Goal: Task Accomplishment & Management: Manage account settings

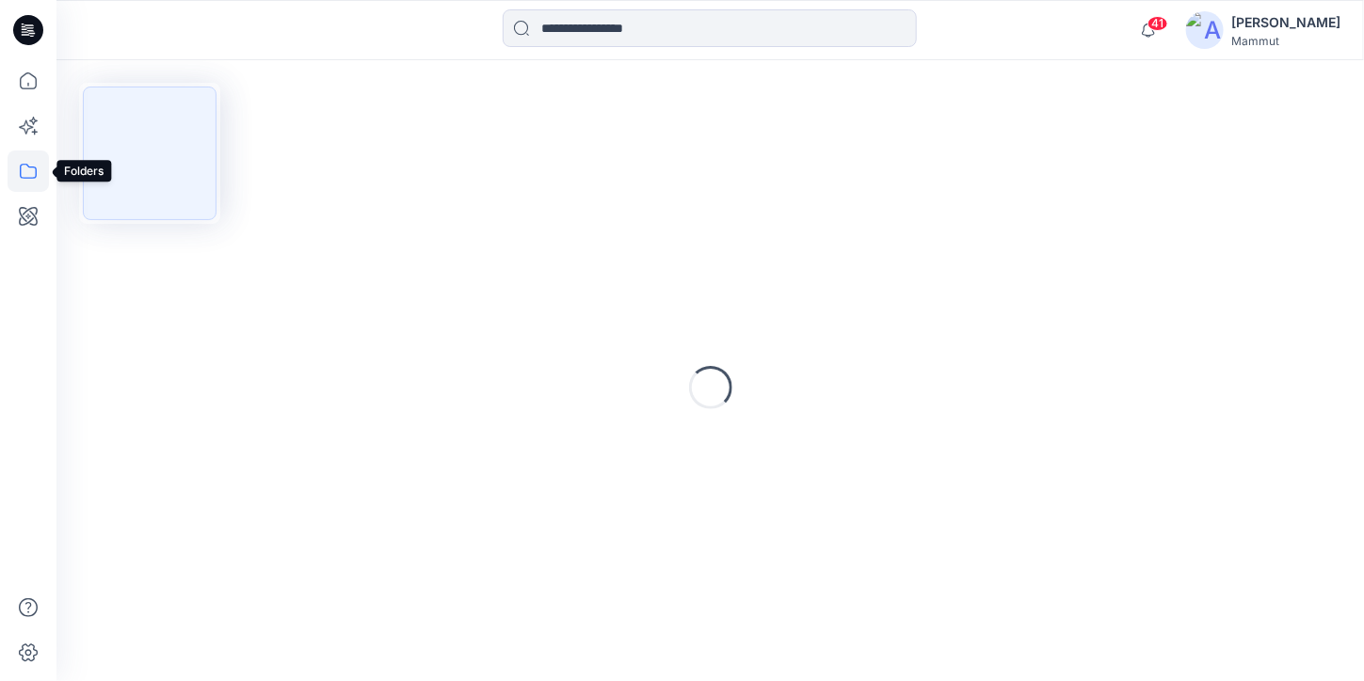
click at [28, 172] on icon at bounding box center [28, 171] width 41 height 41
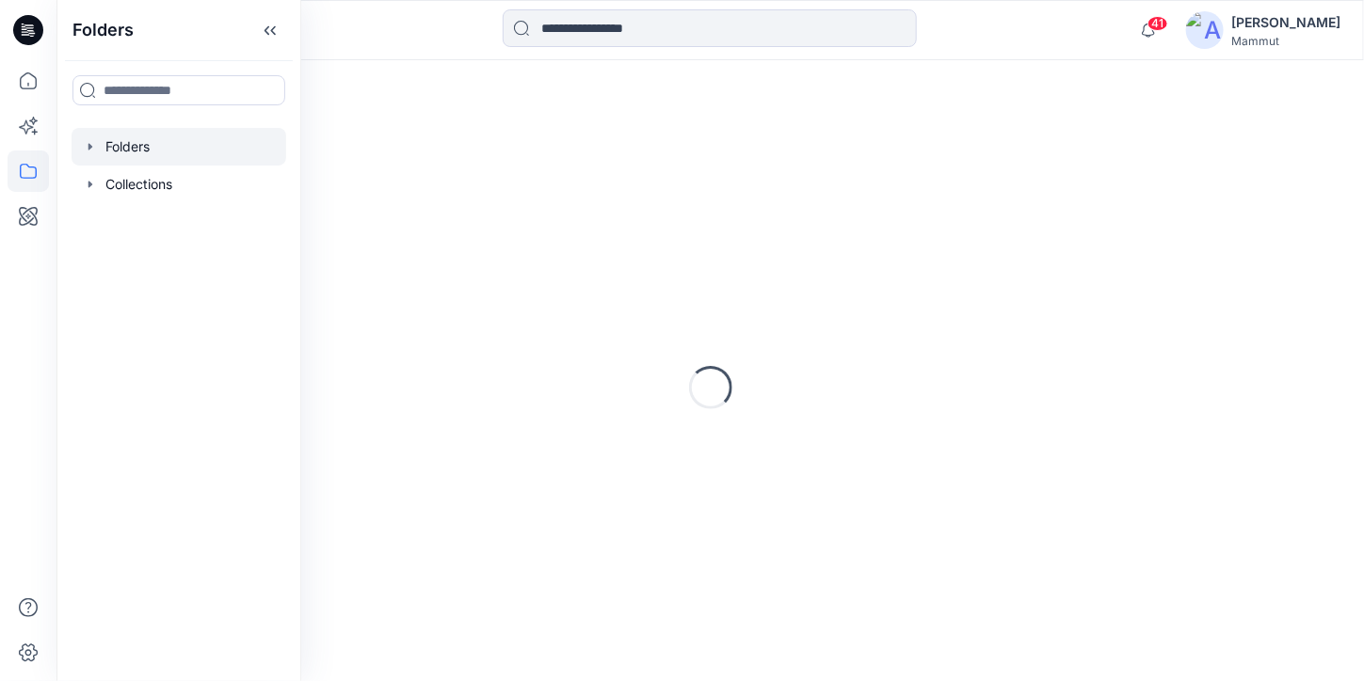
click at [137, 150] on div at bounding box center [179, 147] width 215 height 38
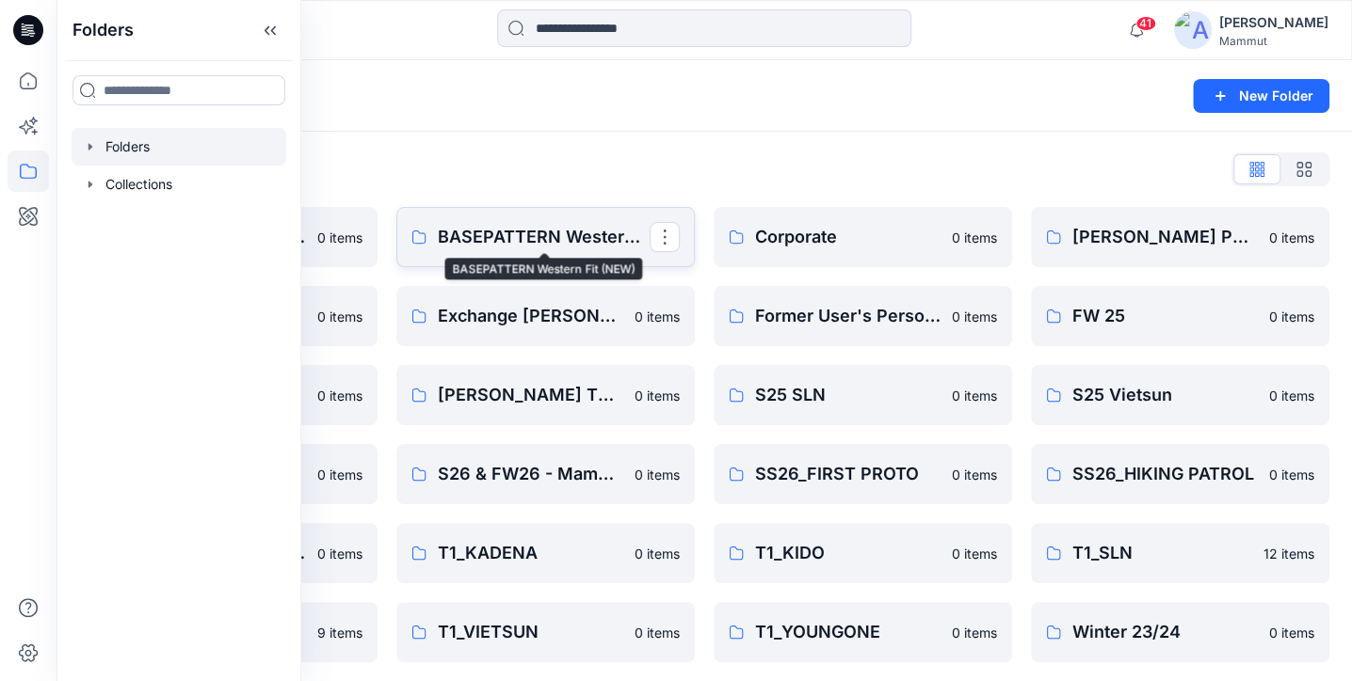
click at [487, 236] on p "BASEPATTERN Western Fit (NEW)" at bounding box center [544, 237] width 212 height 26
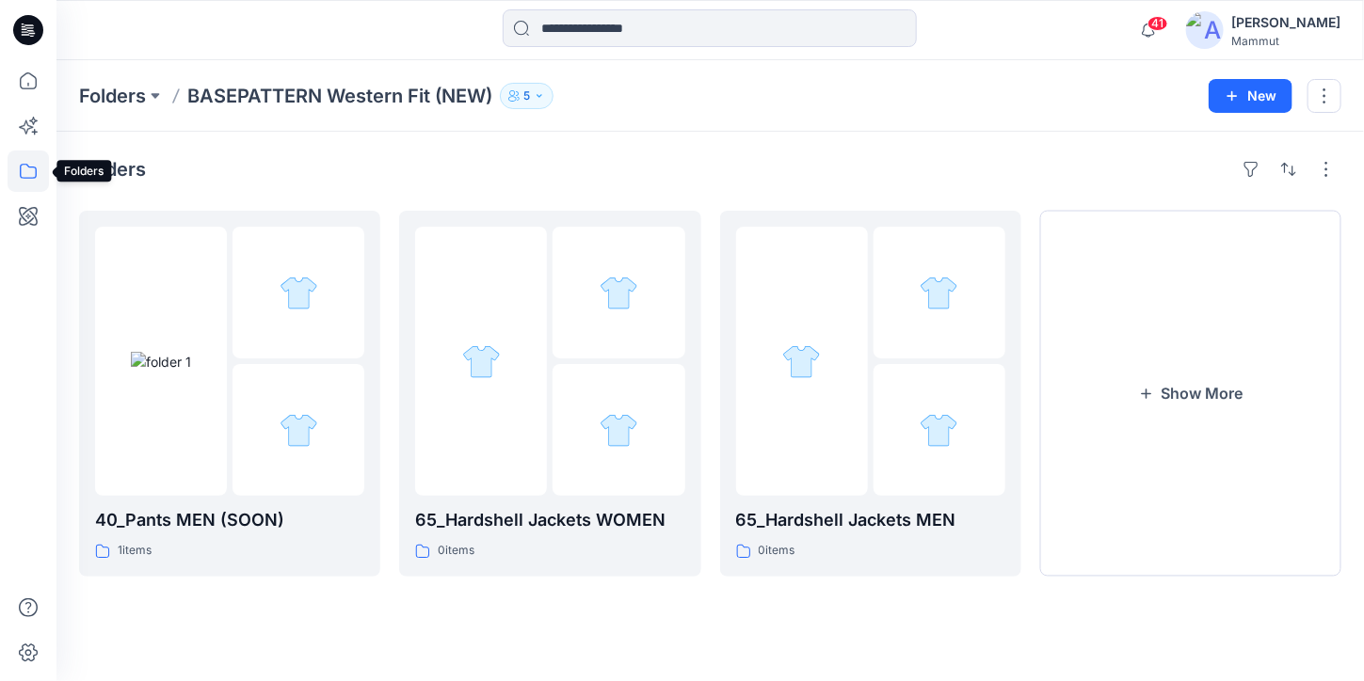
click at [30, 174] on icon at bounding box center [28, 171] width 41 height 41
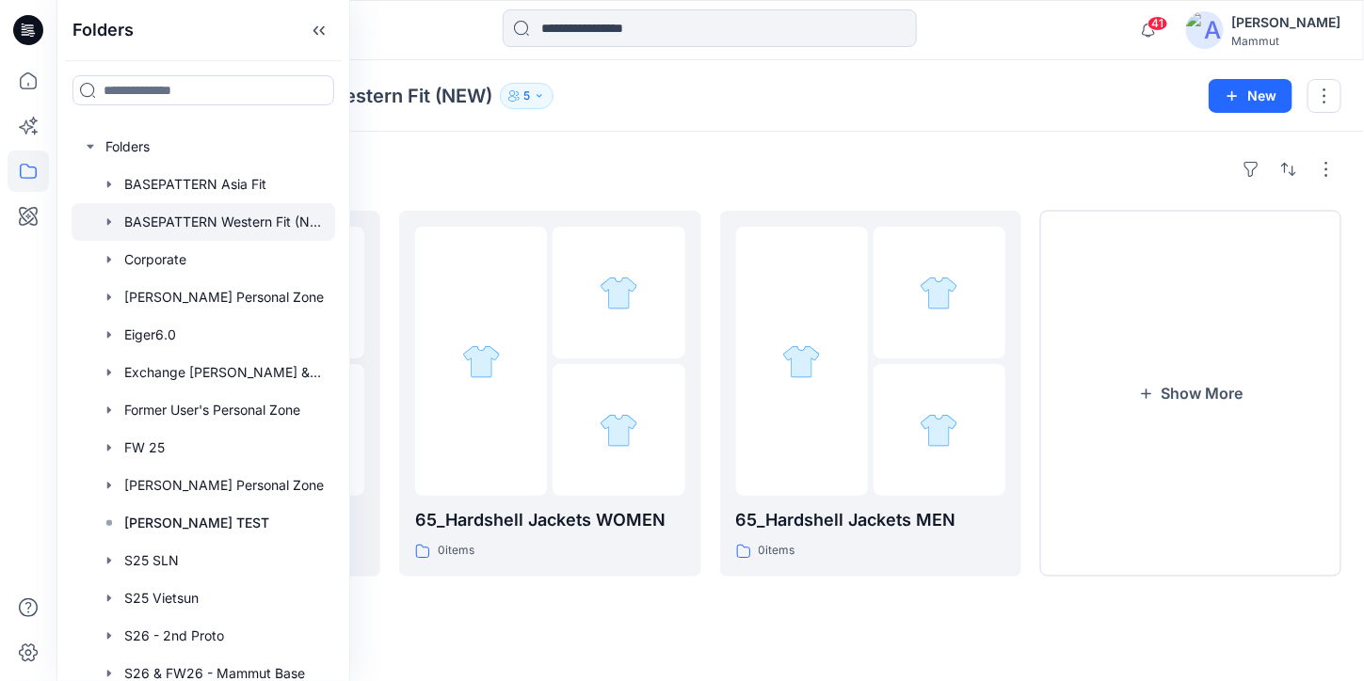
click at [412, 25] on div at bounding box center [709, 29] width 653 height 41
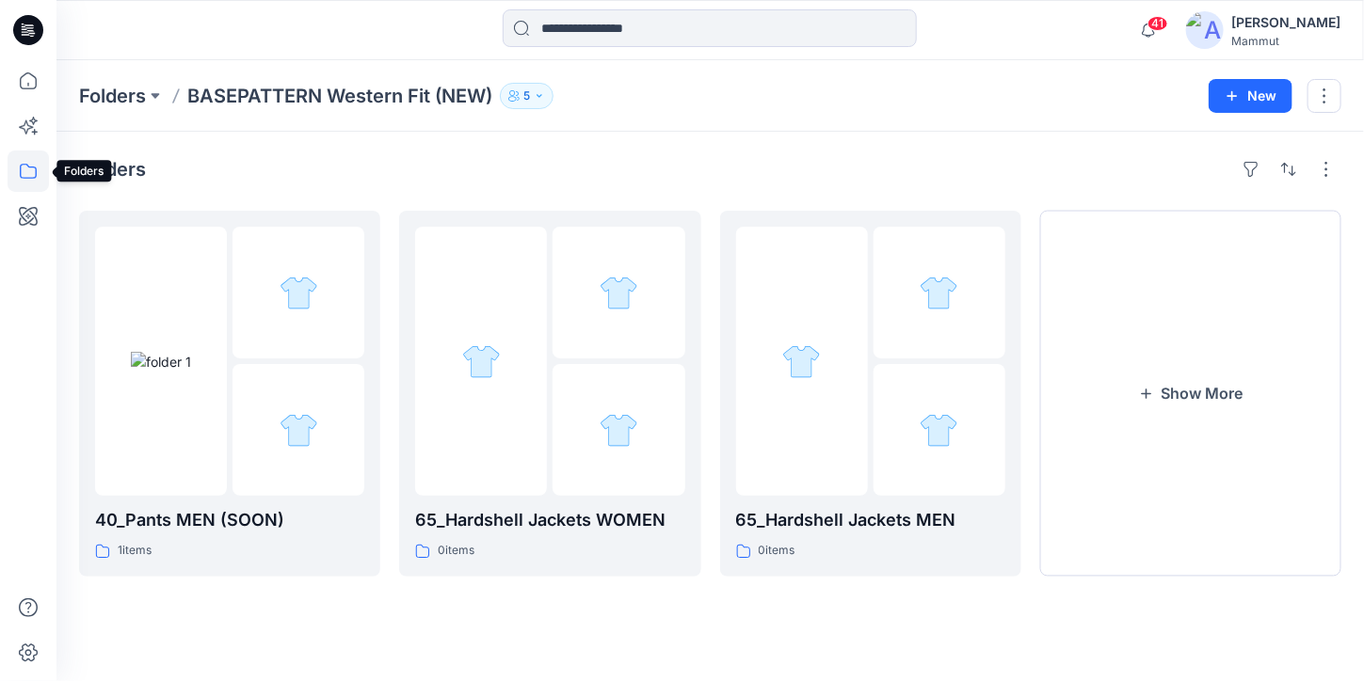
click at [30, 168] on icon at bounding box center [28, 171] width 41 height 41
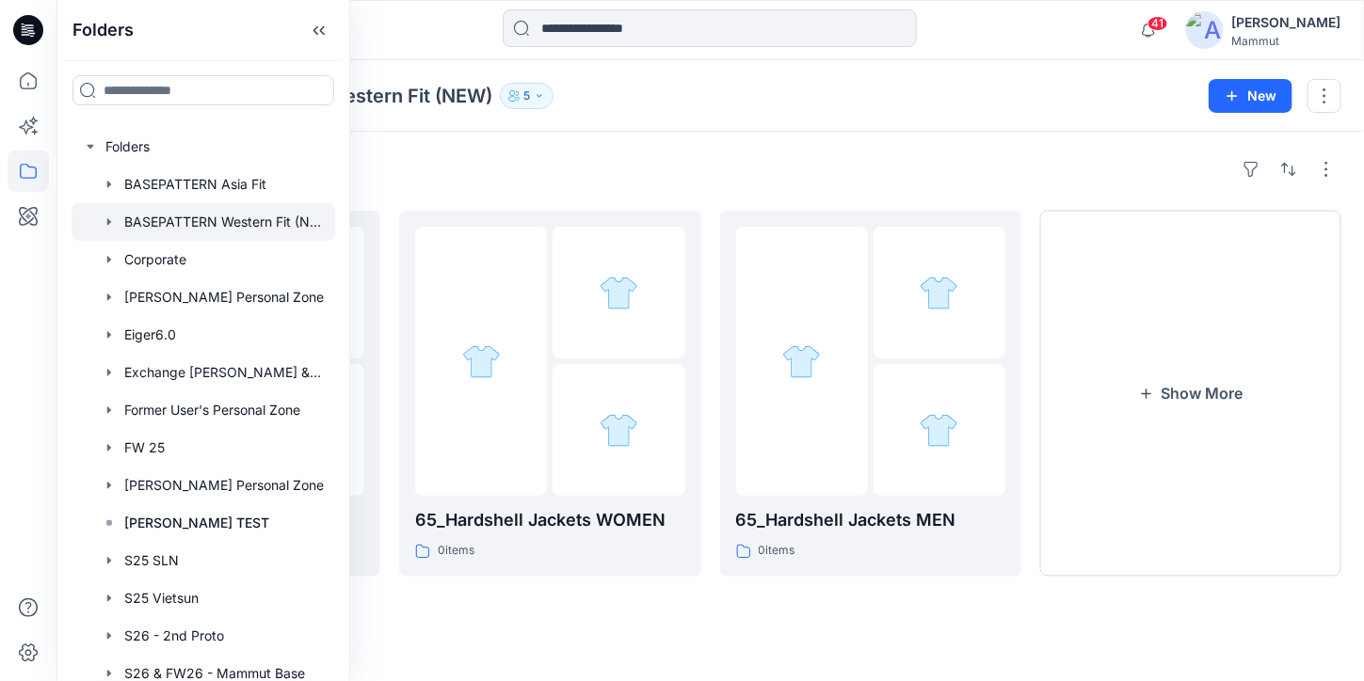
click at [30, 168] on icon at bounding box center [28, 171] width 41 height 41
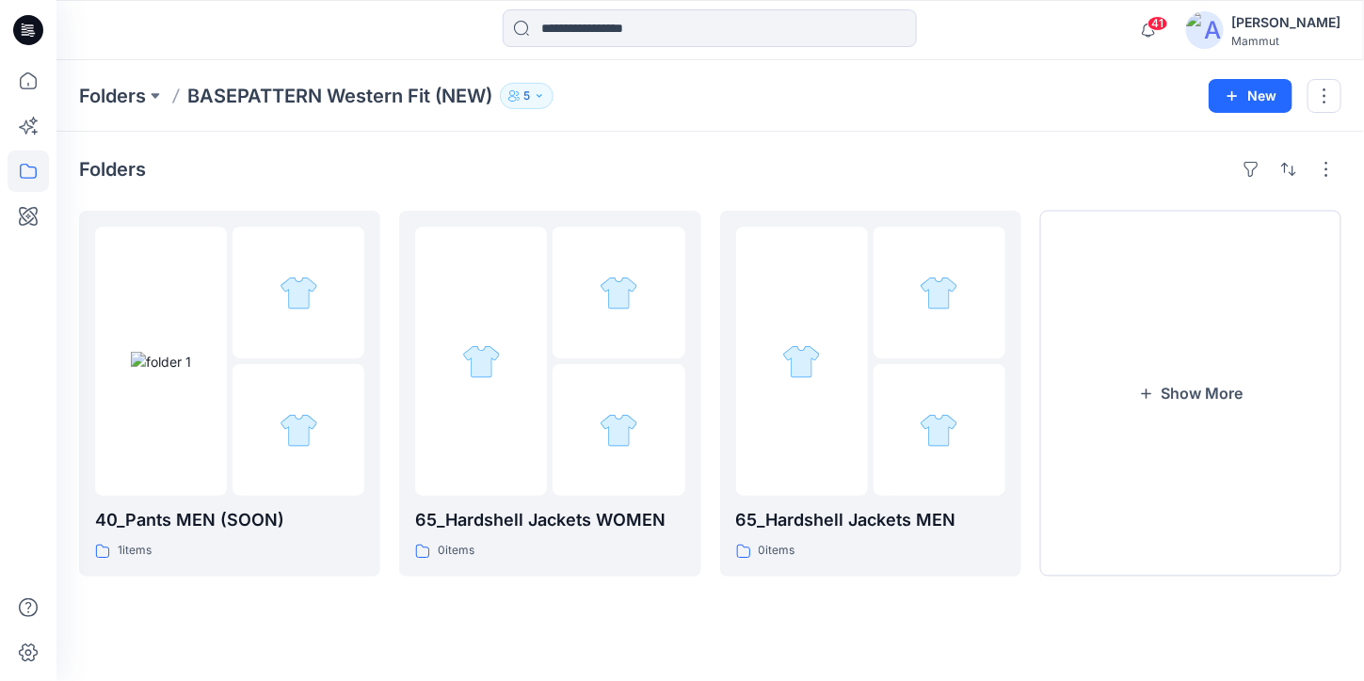
click at [30, 168] on icon at bounding box center [28, 171] width 41 height 41
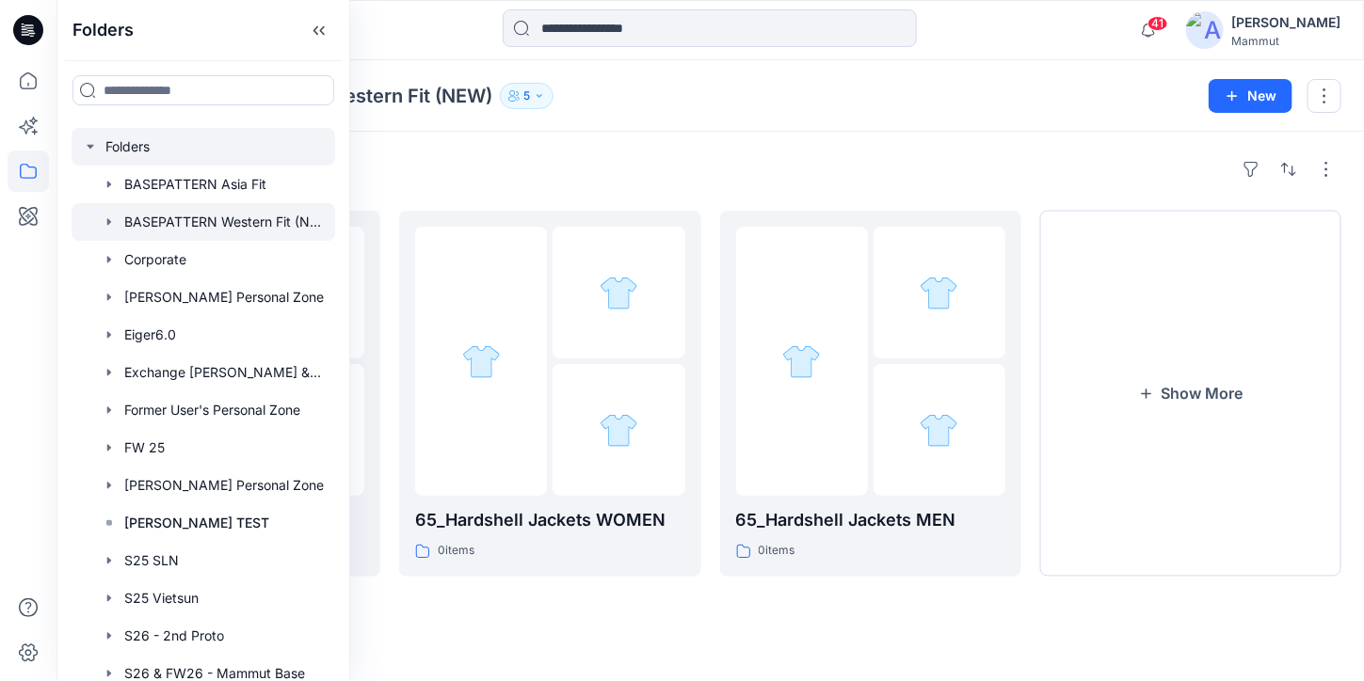
click at [95, 148] on icon "button" at bounding box center [90, 146] width 15 height 15
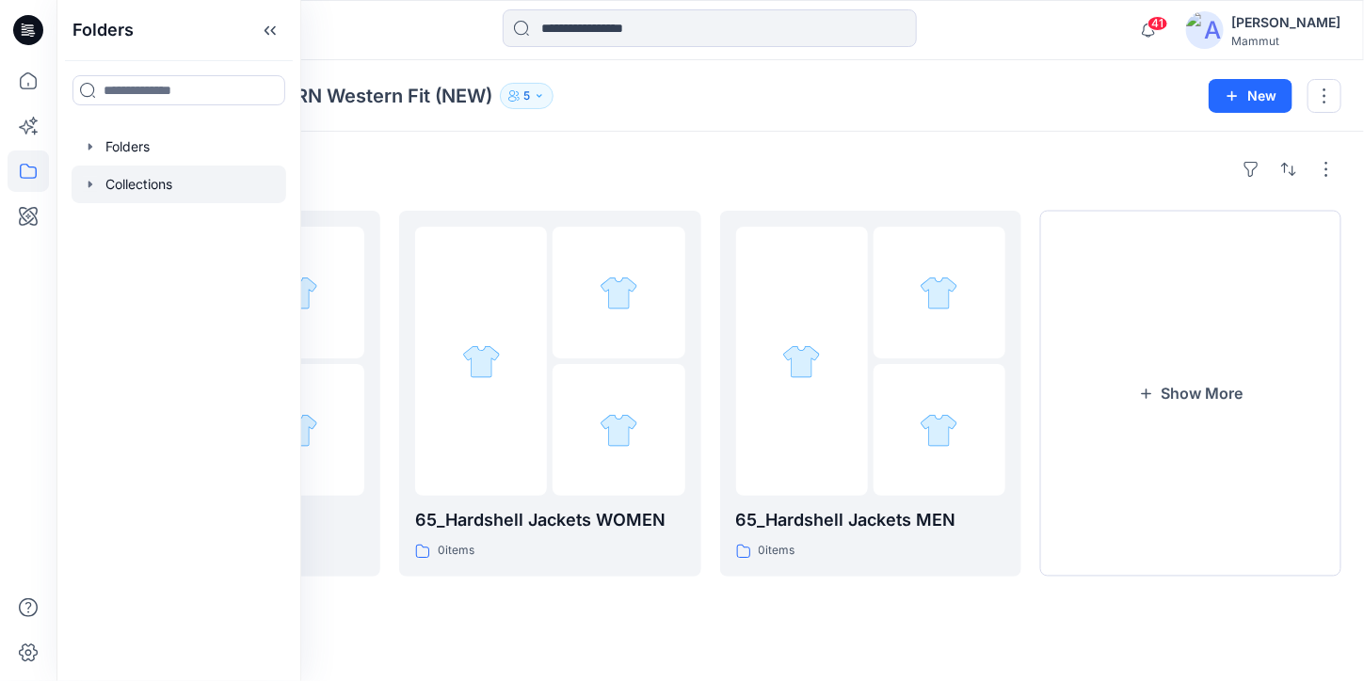
click at [88, 183] on icon "button" at bounding box center [90, 184] width 15 height 15
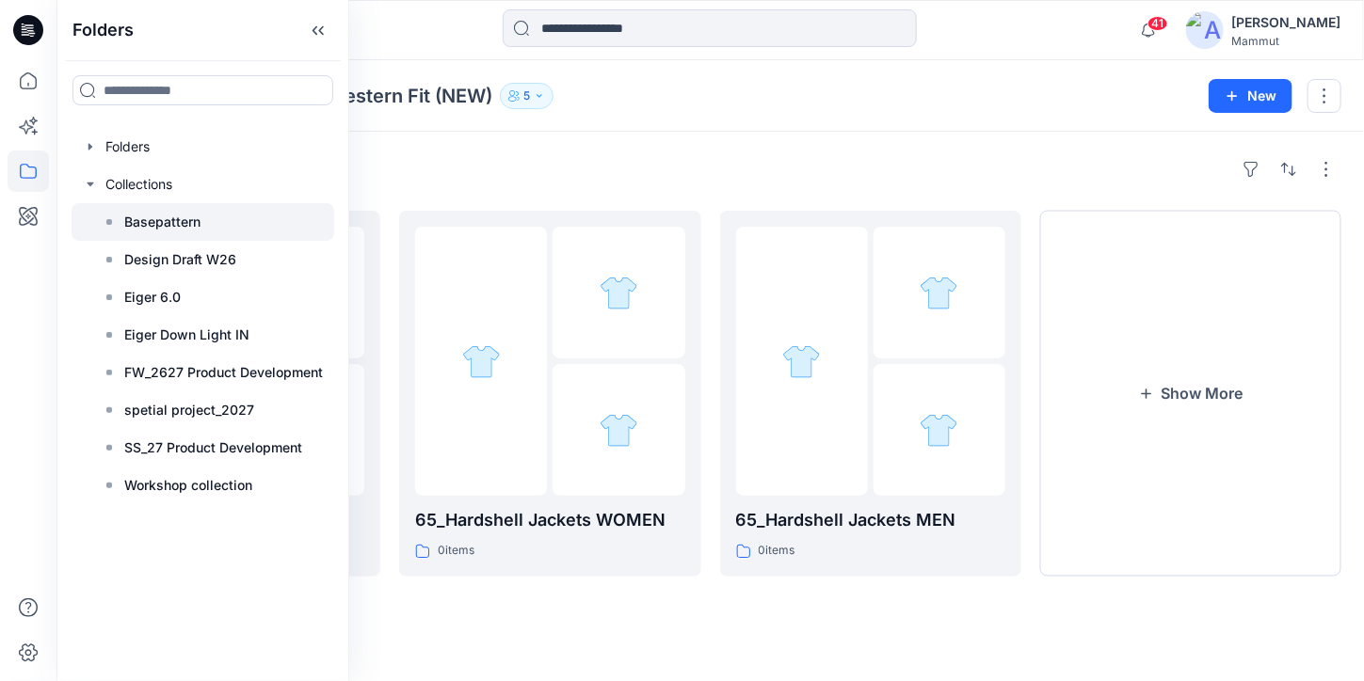
click at [155, 220] on p "Basepattern" at bounding box center [162, 222] width 76 height 23
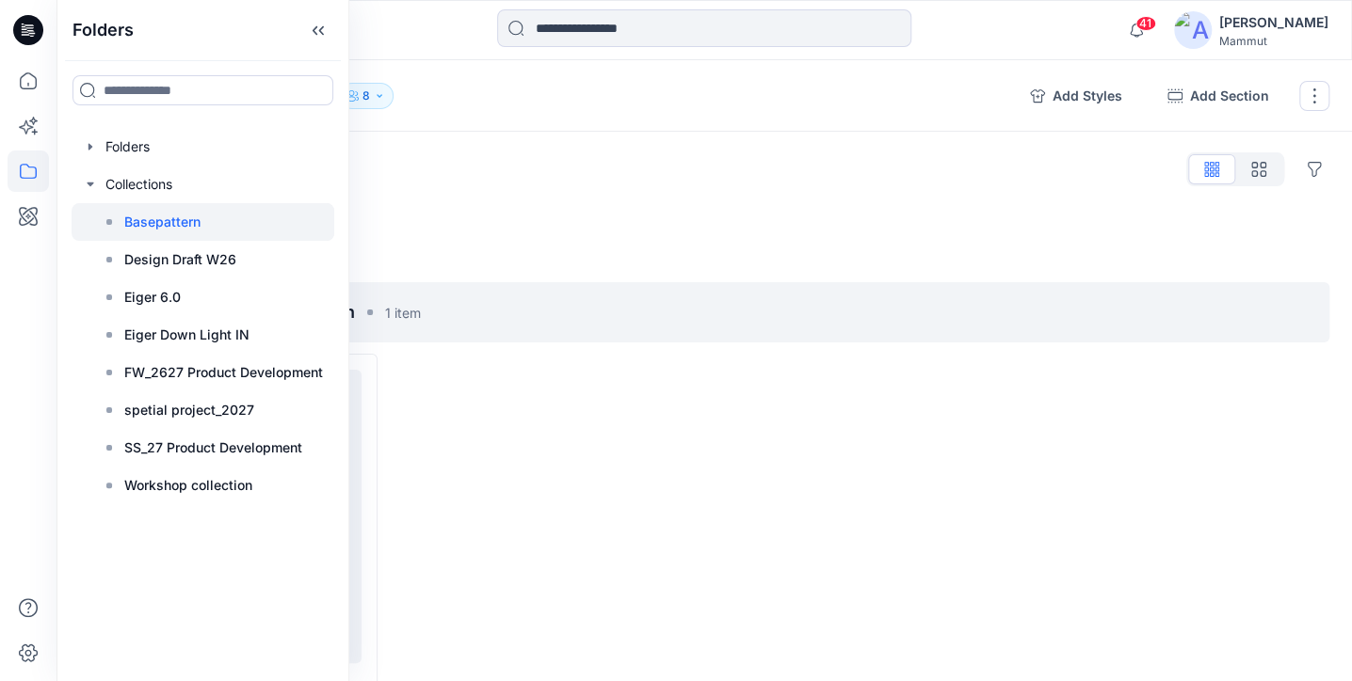
click at [604, 435] on div at bounding box center [545, 558] width 298 height 409
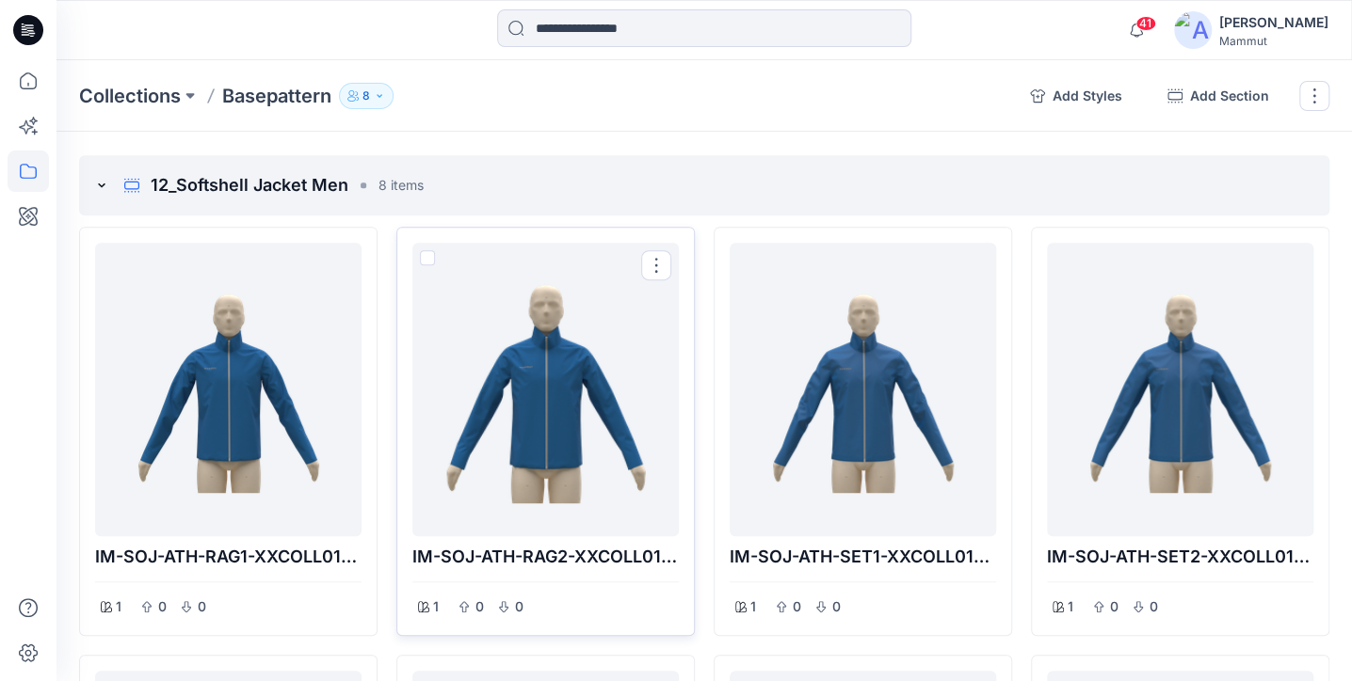
scroll to position [3993, 0]
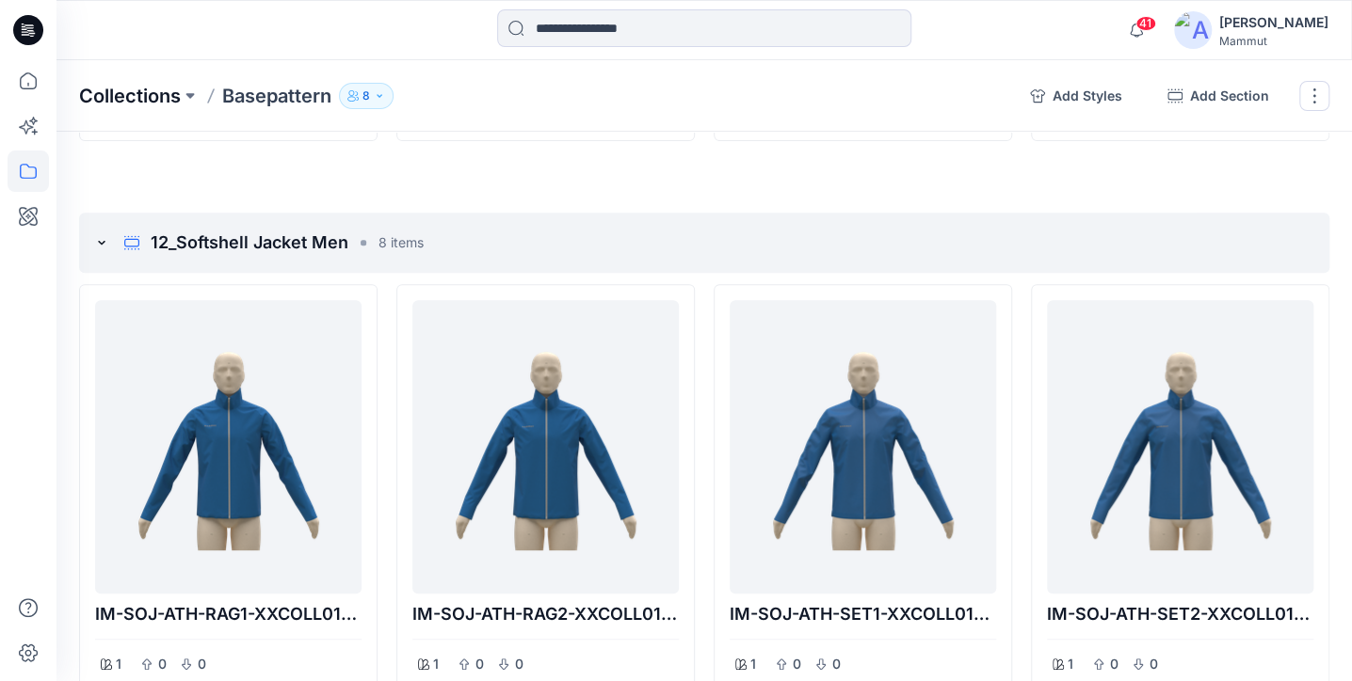
click at [132, 93] on p "Collections" at bounding box center [130, 96] width 102 height 26
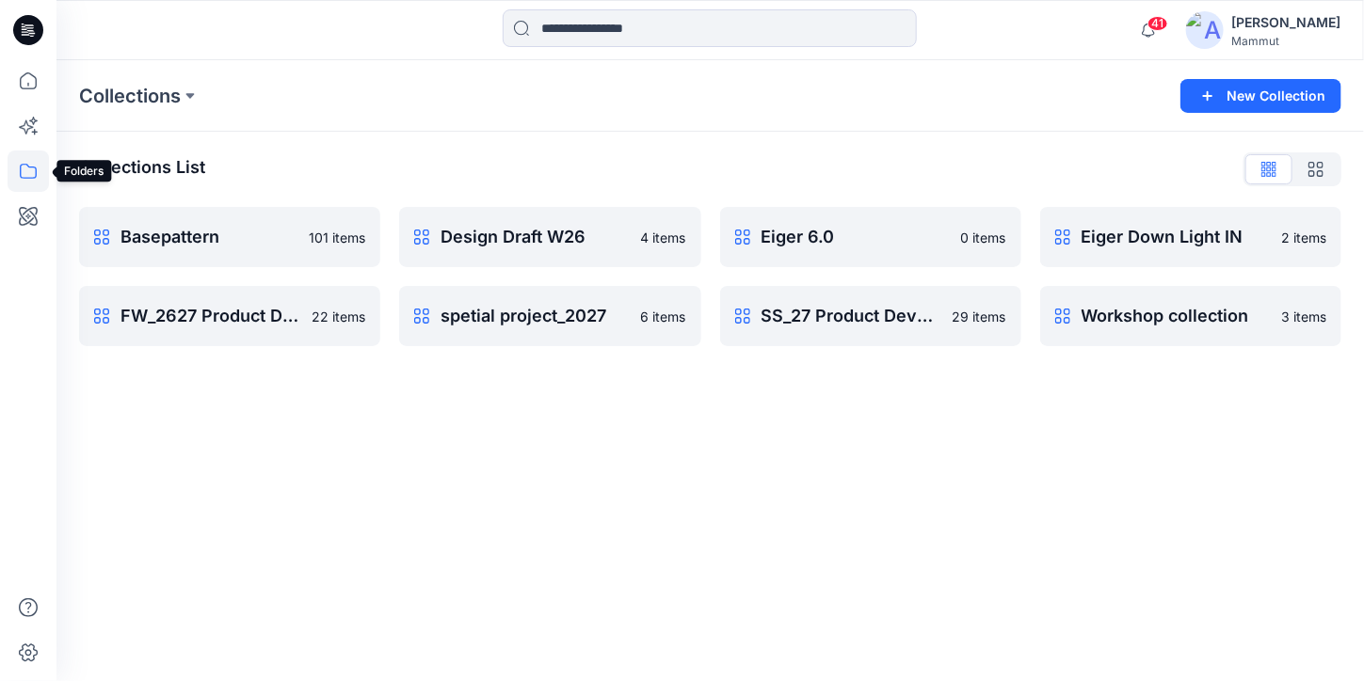
drag, startPoint x: 25, startPoint y: 165, endPoint x: 4, endPoint y: 167, distance: 21.7
click at [4, 167] on div at bounding box center [28, 340] width 56 height 681
click at [30, 168] on icon at bounding box center [28, 171] width 41 height 41
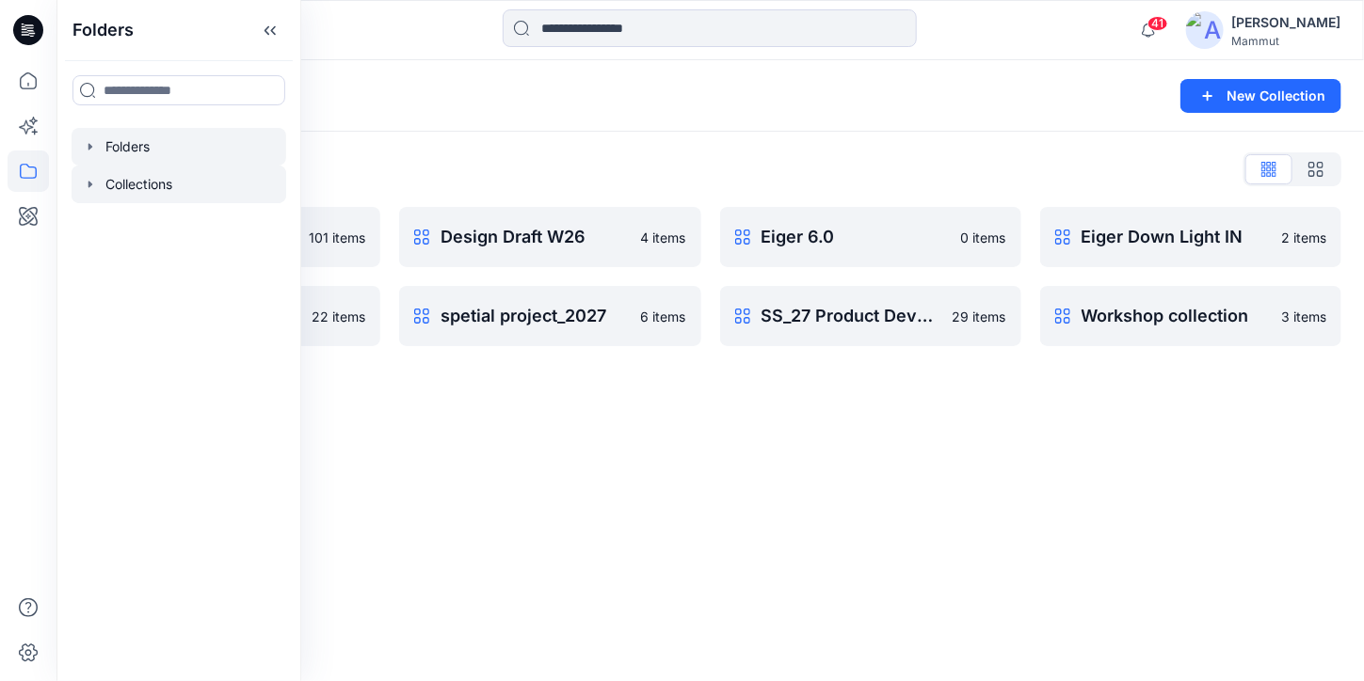
click at [150, 144] on div at bounding box center [179, 147] width 215 height 38
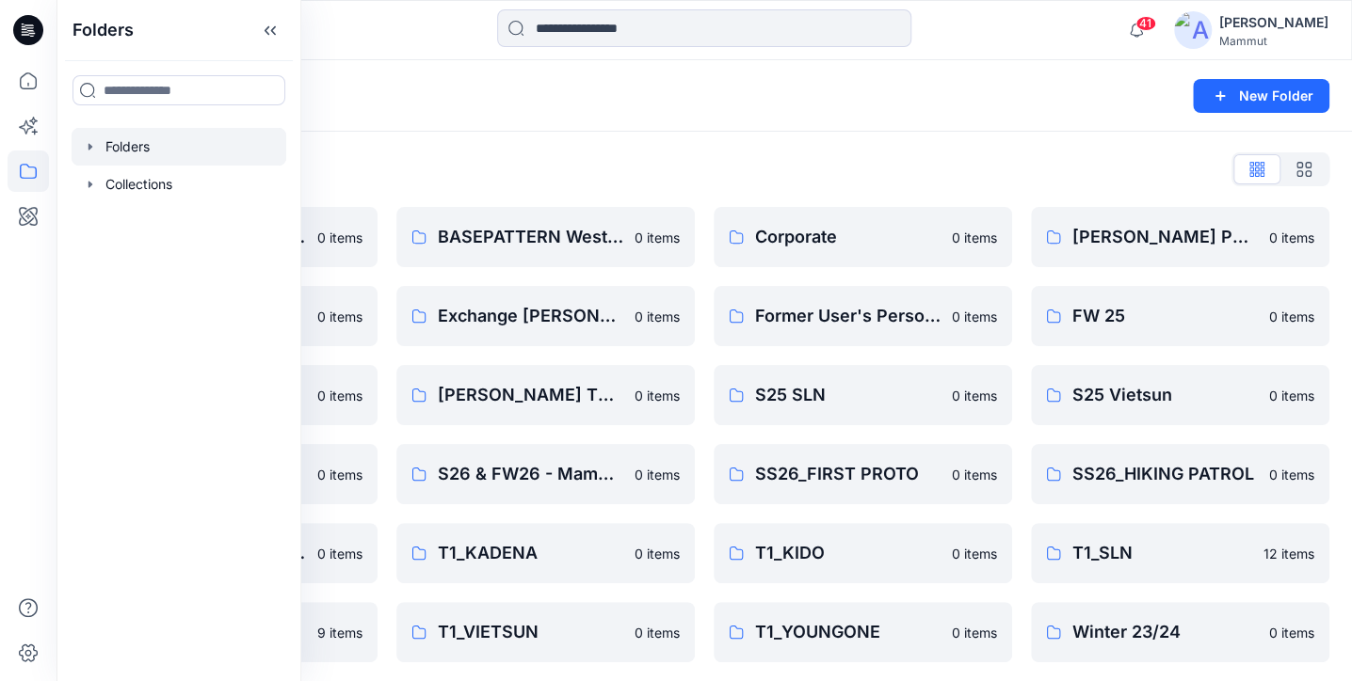
click at [612, 182] on div "Folders List" at bounding box center [704, 169] width 1250 height 30
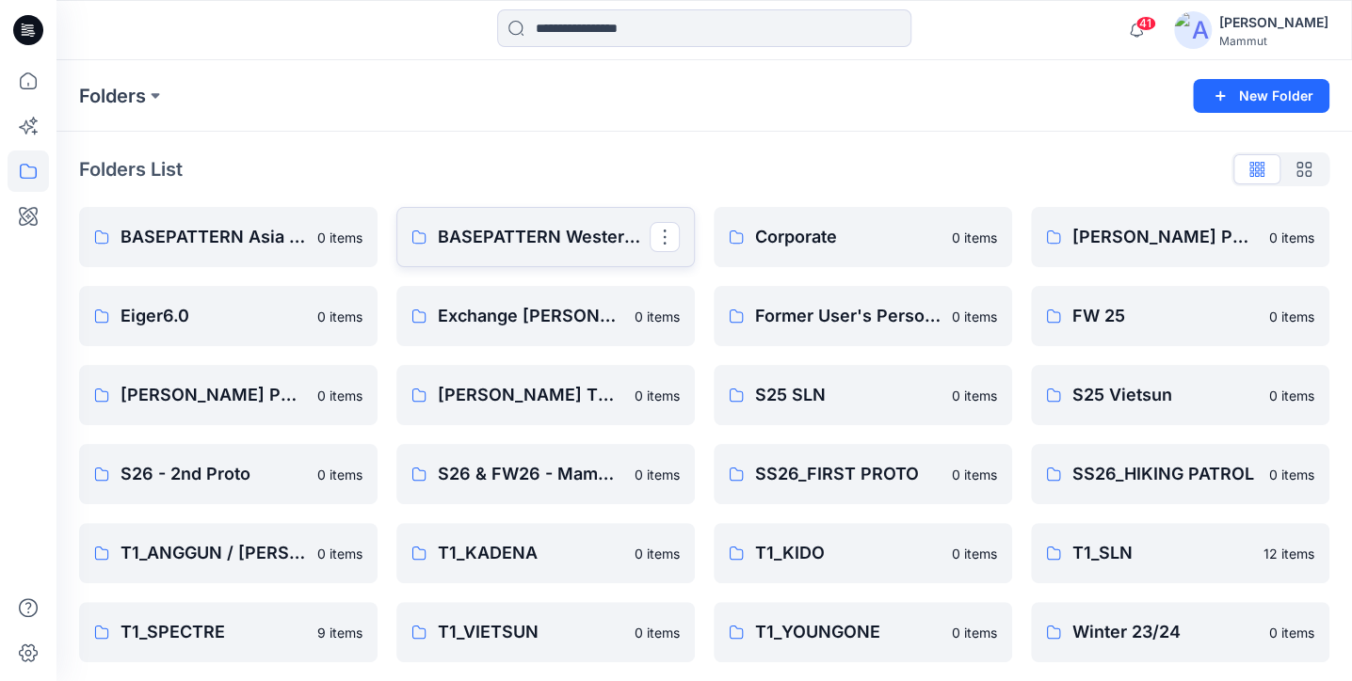
click at [589, 222] on link "BASEPATTERN Western Fit (NEW)" at bounding box center [545, 237] width 298 height 60
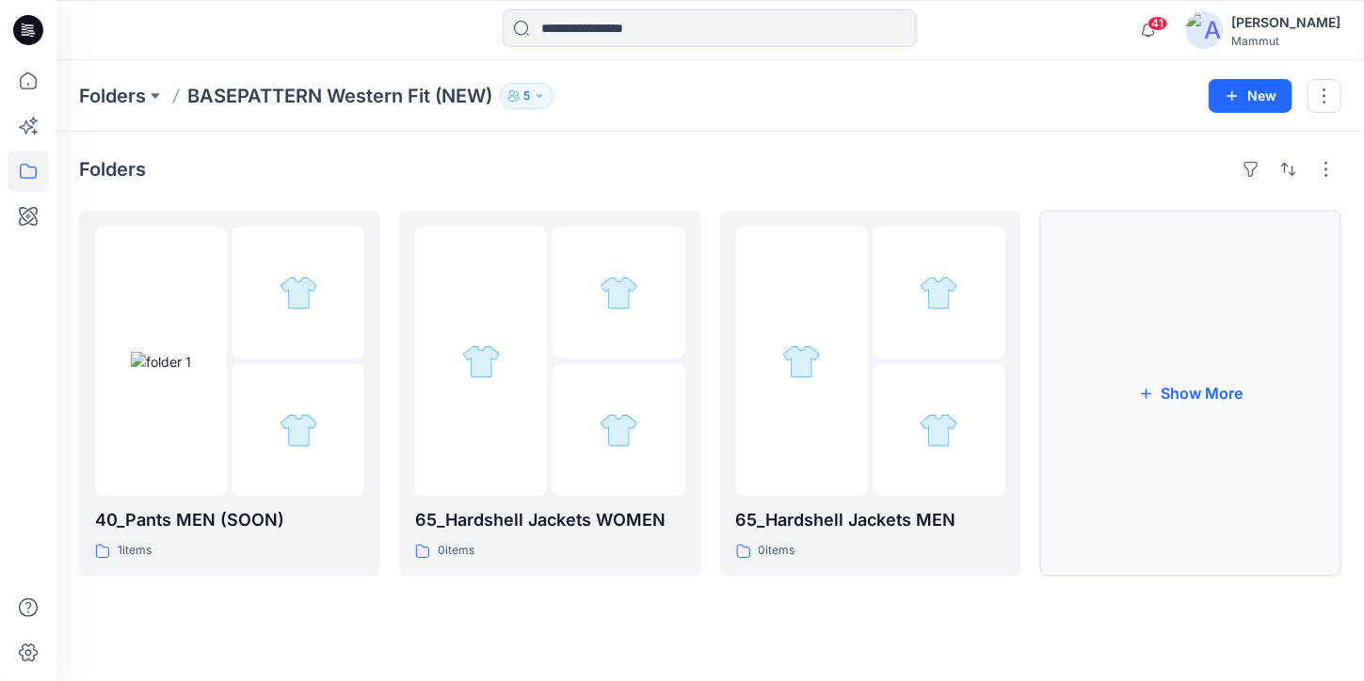
click at [1160, 385] on button "Show More" at bounding box center [1190, 394] width 301 height 366
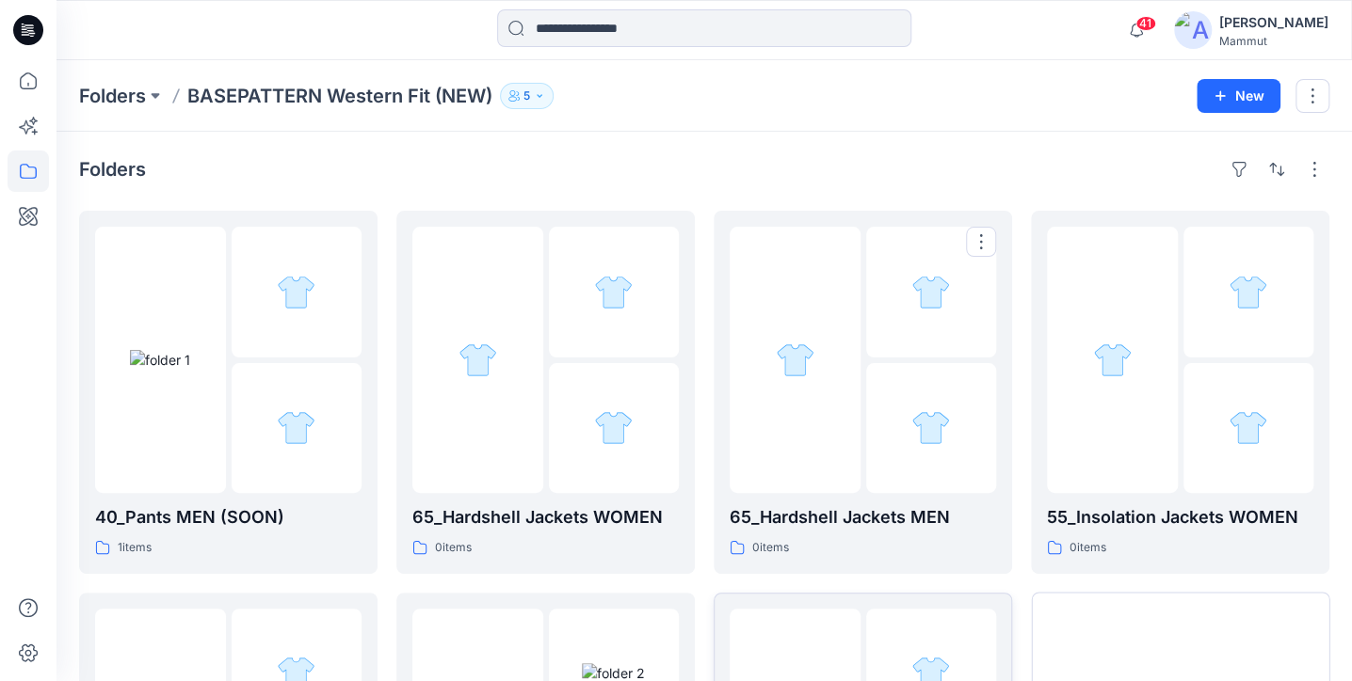
scroll to position [326, 0]
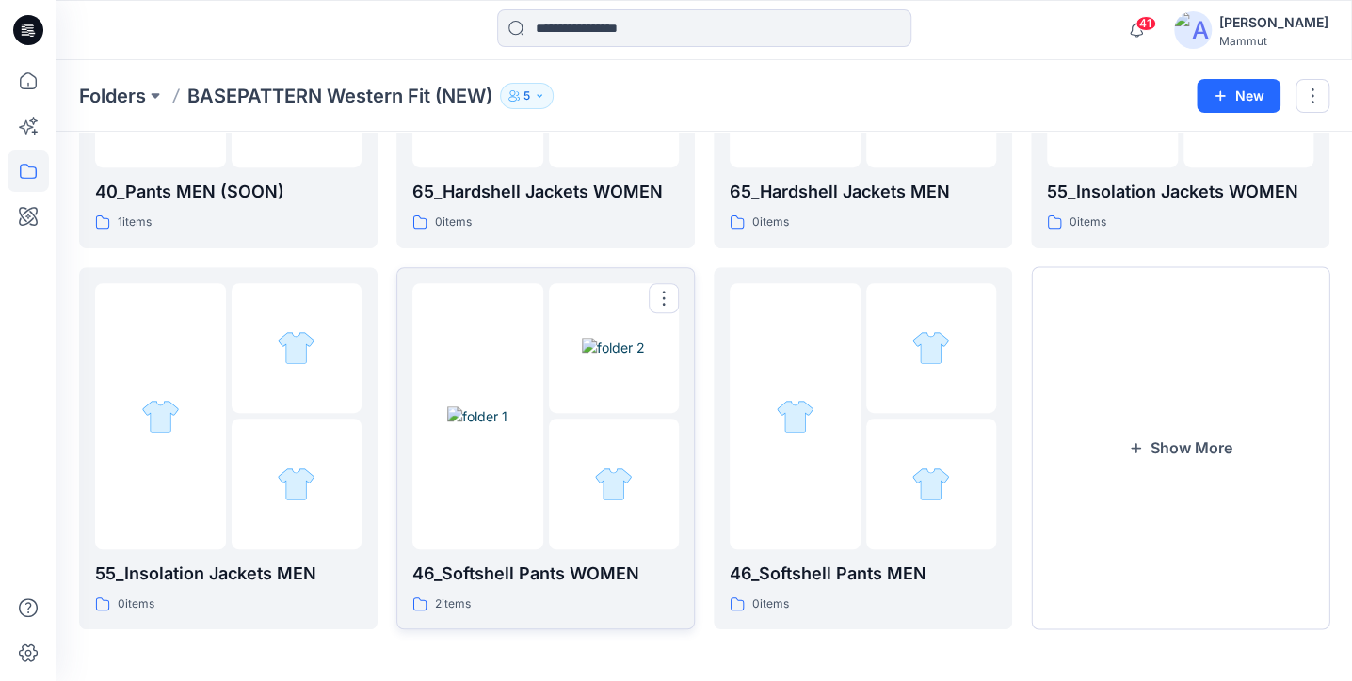
click at [507, 415] on img at bounding box center [477, 417] width 60 height 20
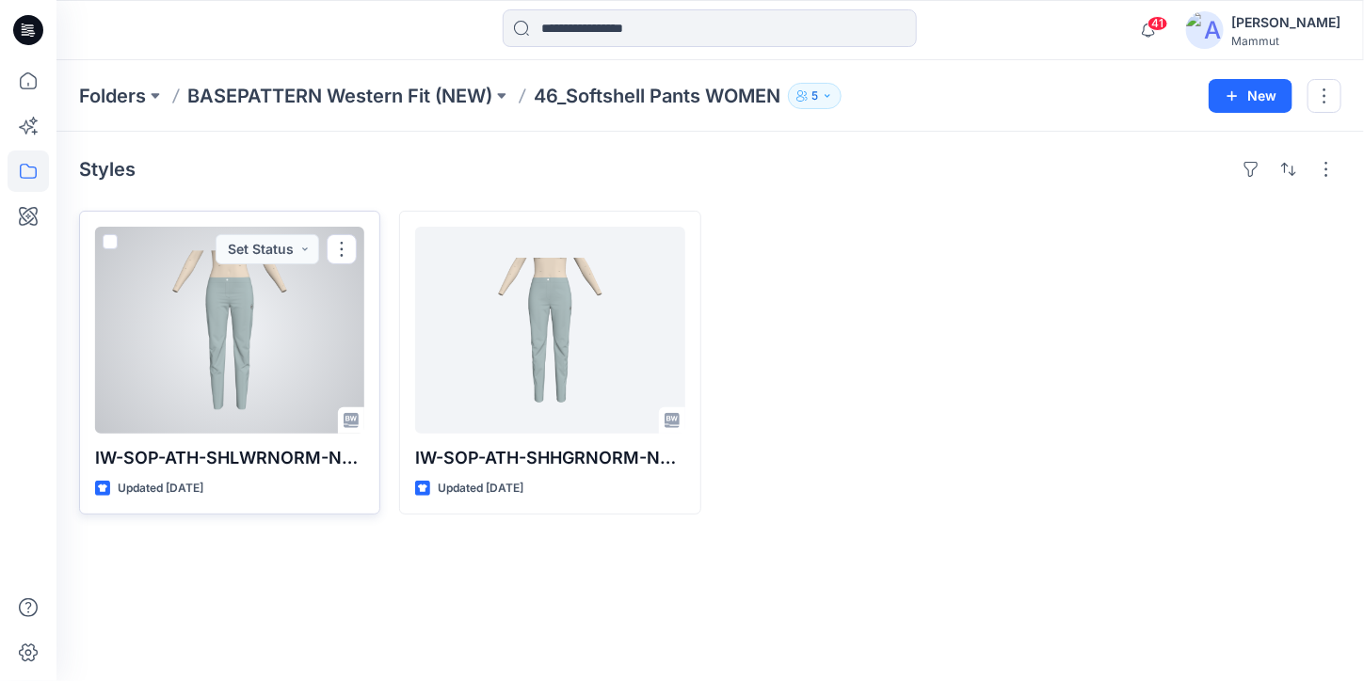
click at [241, 333] on div at bounding box center [229, 330] width 269 height 207
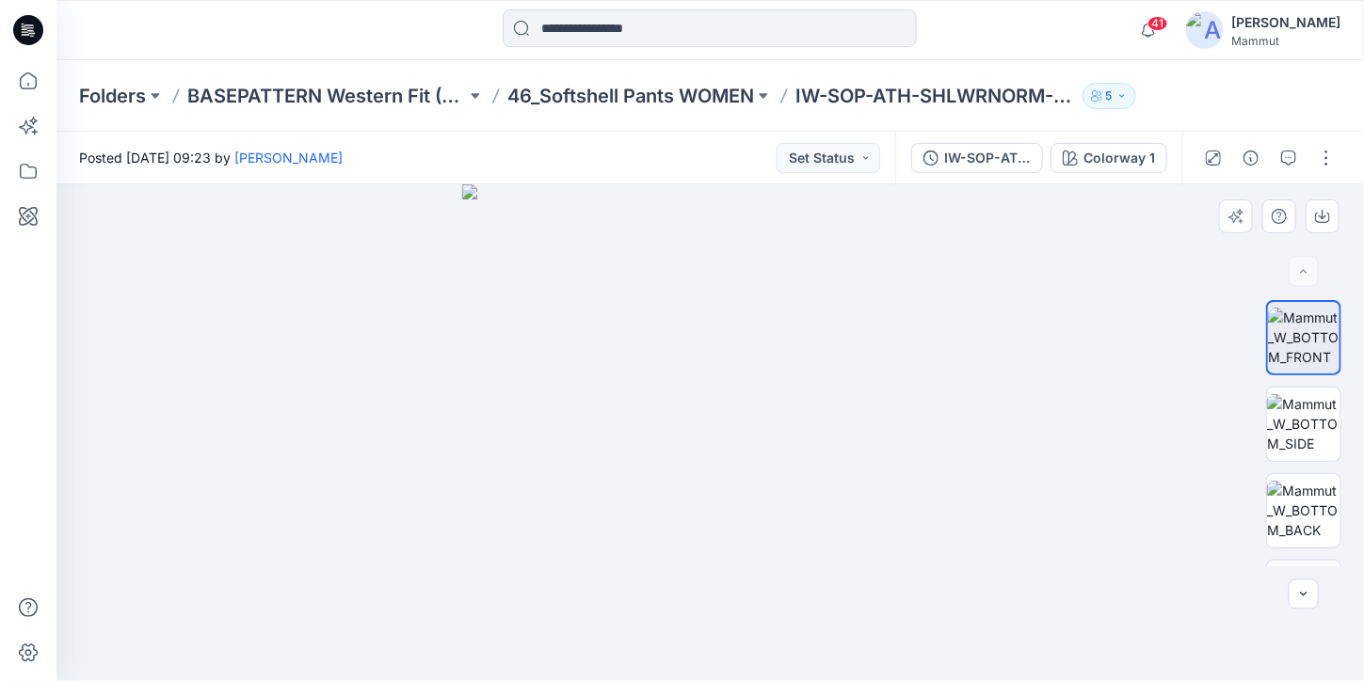
drag, startPoint x: 782, startPoint y: 435, endPoint x: 598, endPoint y: 445, distance: 184.8
click at [644, 96] on p "46_Softshell Pants WOMEN" at bounding box center [630, 96] width 247 height 26
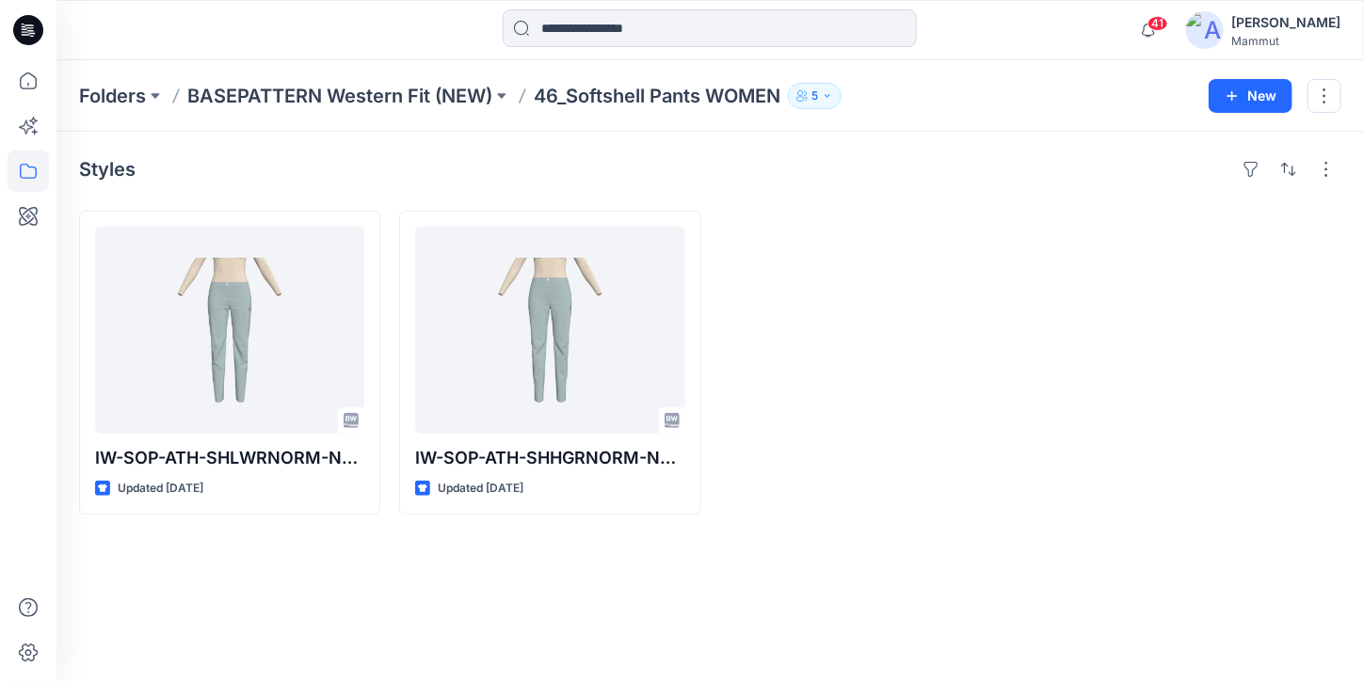
click at [1265, 39] on div "[PERSON_NAME]" at bounding box center [1263, 30] width 154 height 38
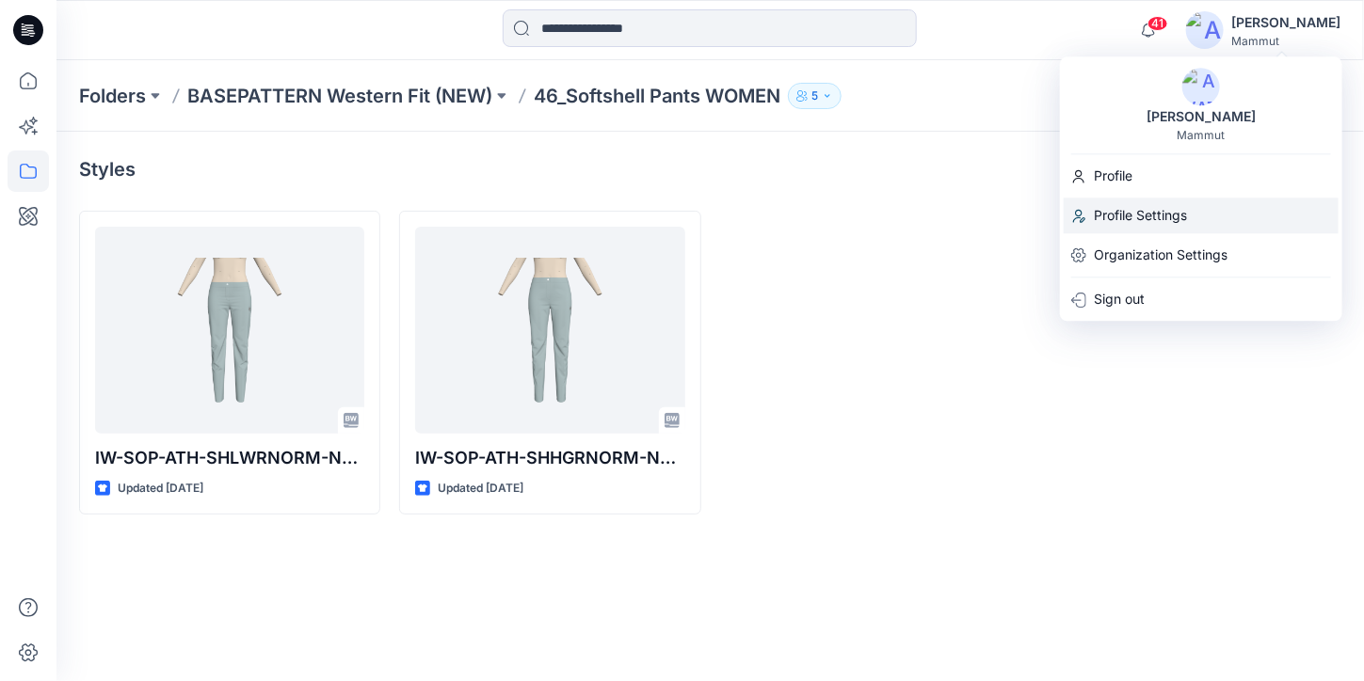
click at [1138, 216] on p "Profile Settings" at bounding box center [1140, 216] width 93 height 36
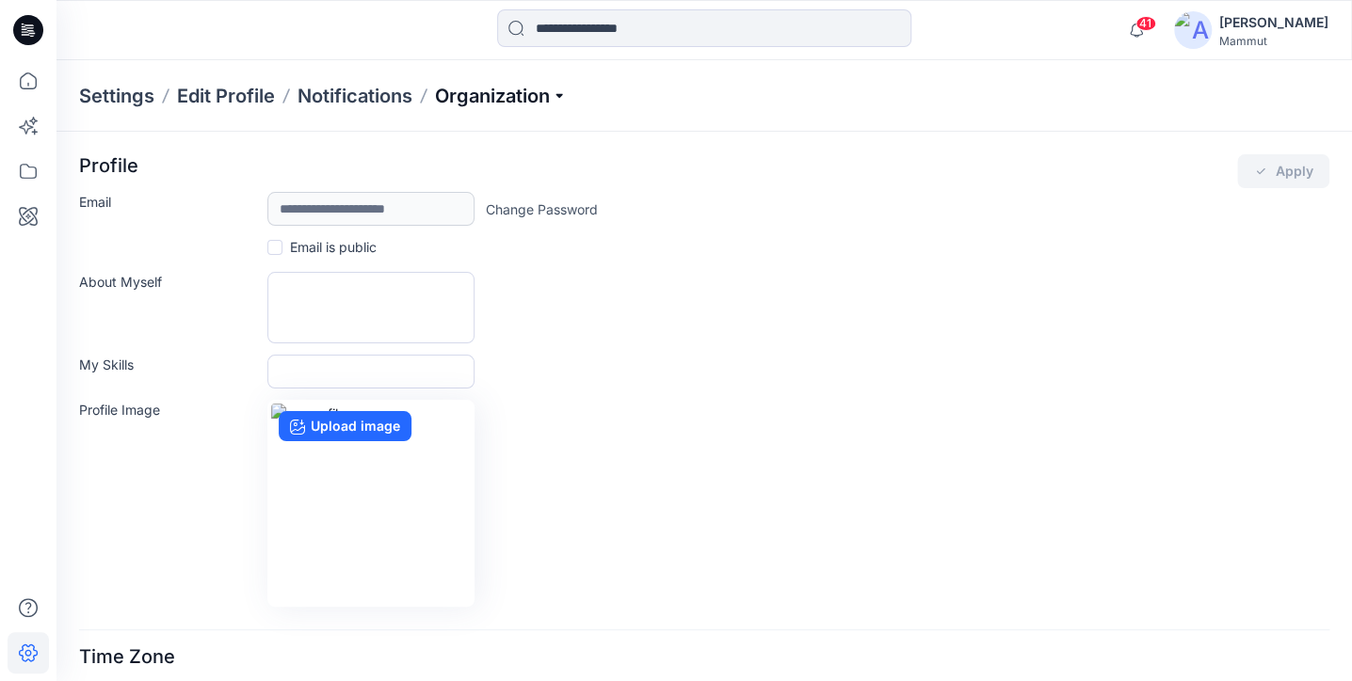
click at [470, 96] on p "Organization" at bounding box center [501, 96] width 132 height 26
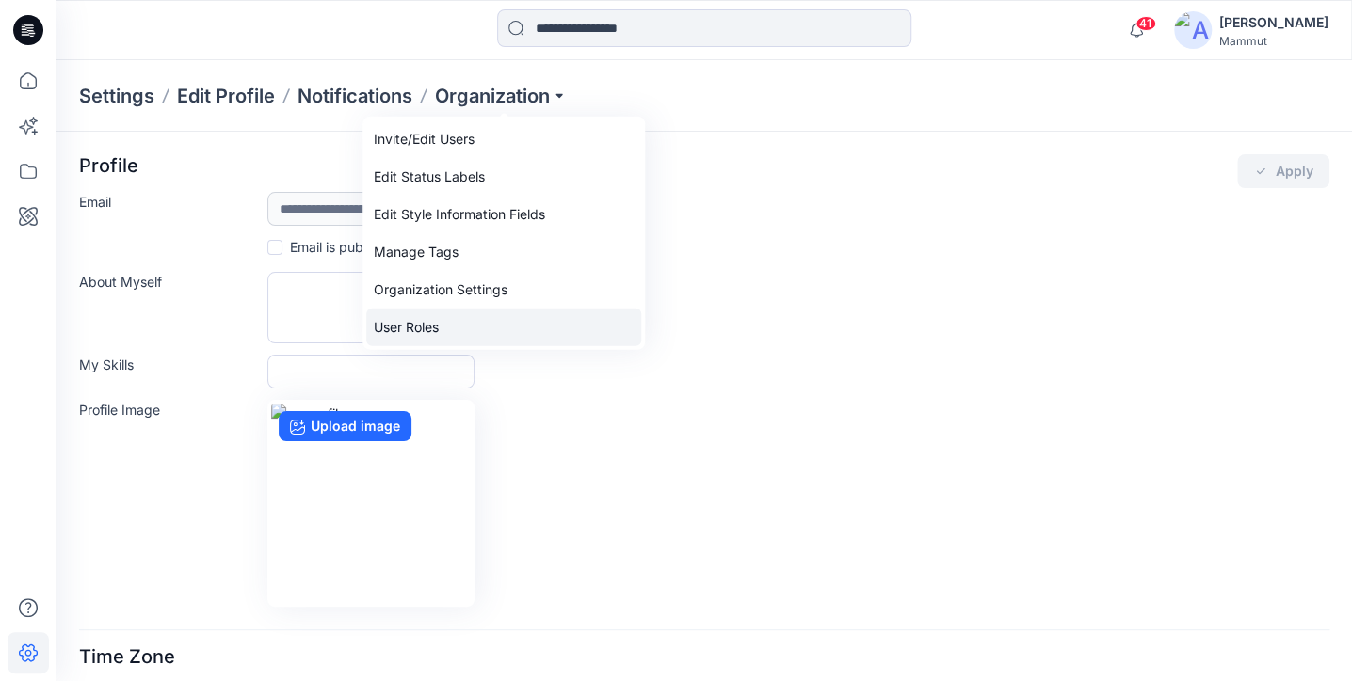
click at [434, 325] on link "User Roles" at bounding box center [503, 328] width 275 height 38
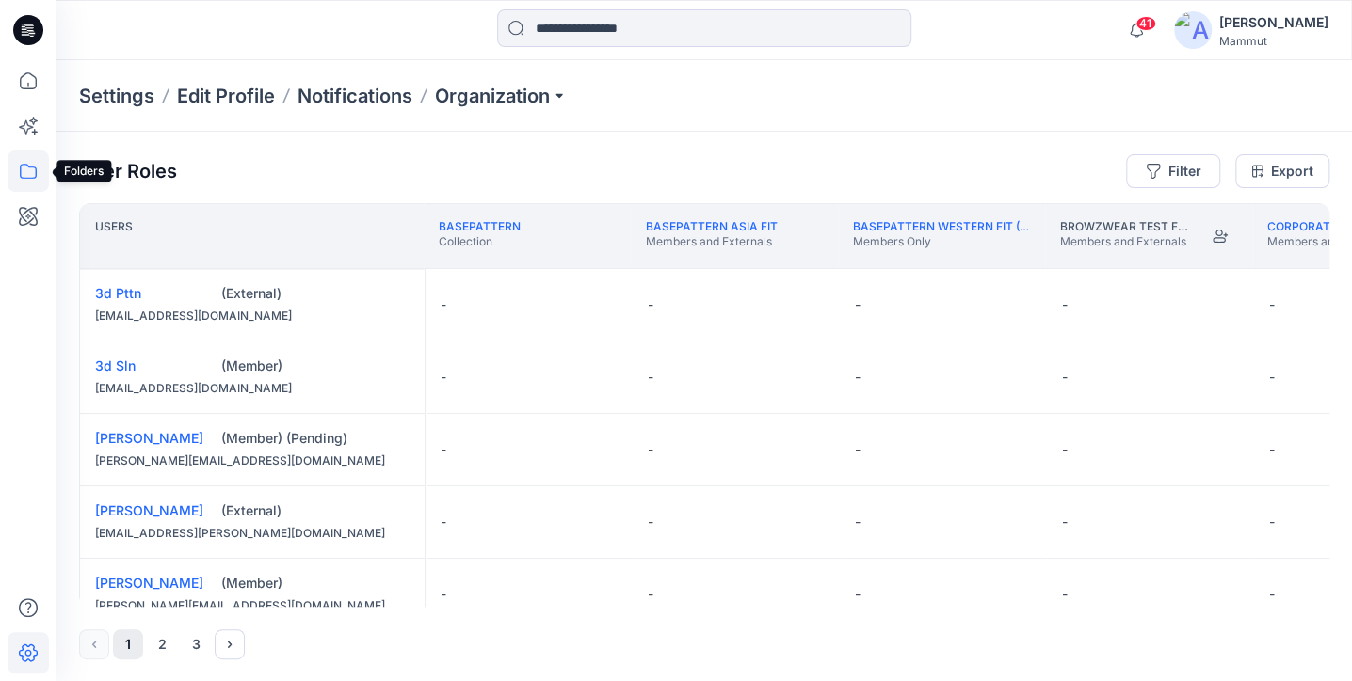
click at [32, 183] on icon at bounding box center [28, 171] width 41 height 41
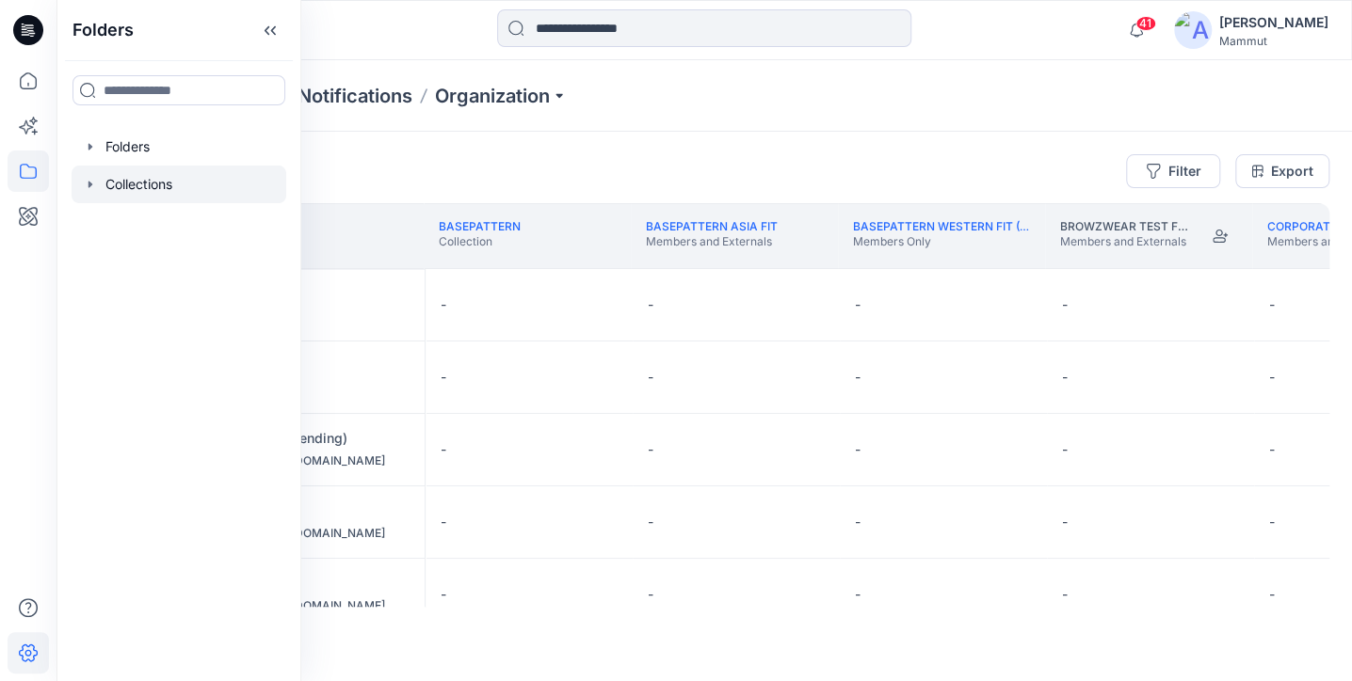
click at [113, 184] on div at bounding box center [179, 185] width 215 height 38
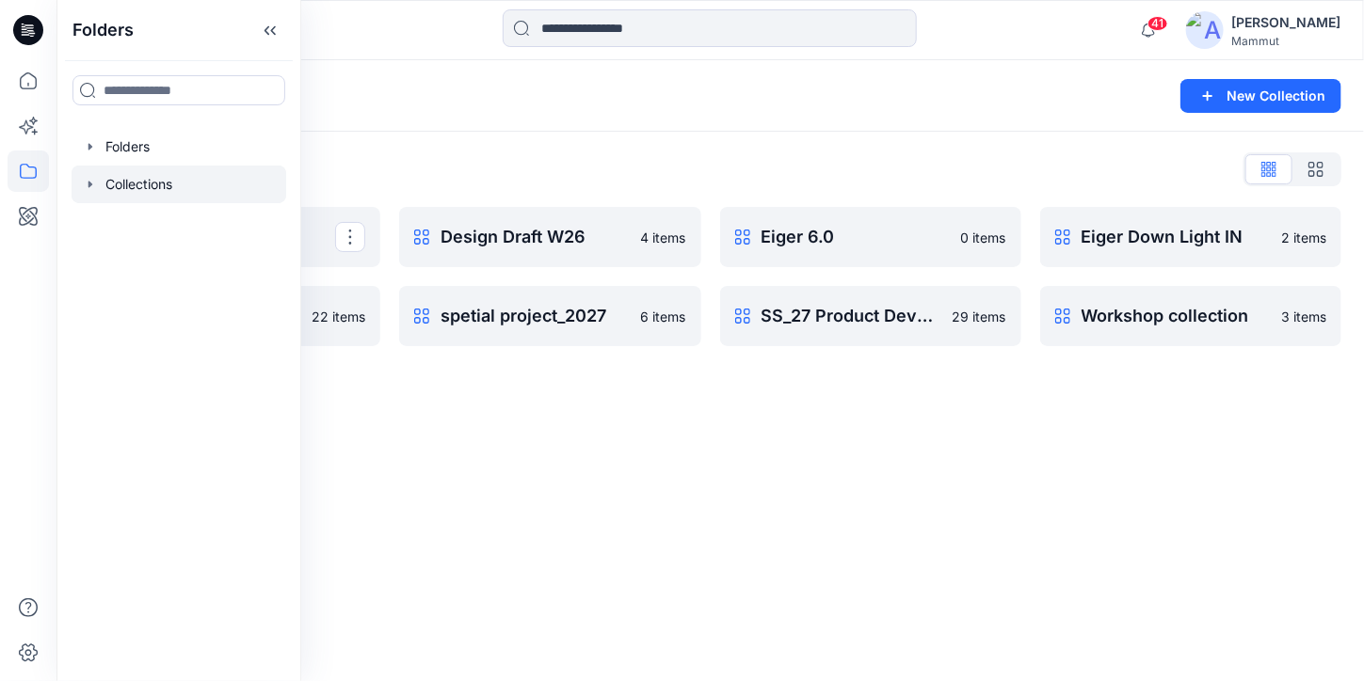
click at [809, 405] on div "Collections New Collection Collections List Basepattern Rename Collection Clone…" at bounding box center [709, 370] width 1307 height 621
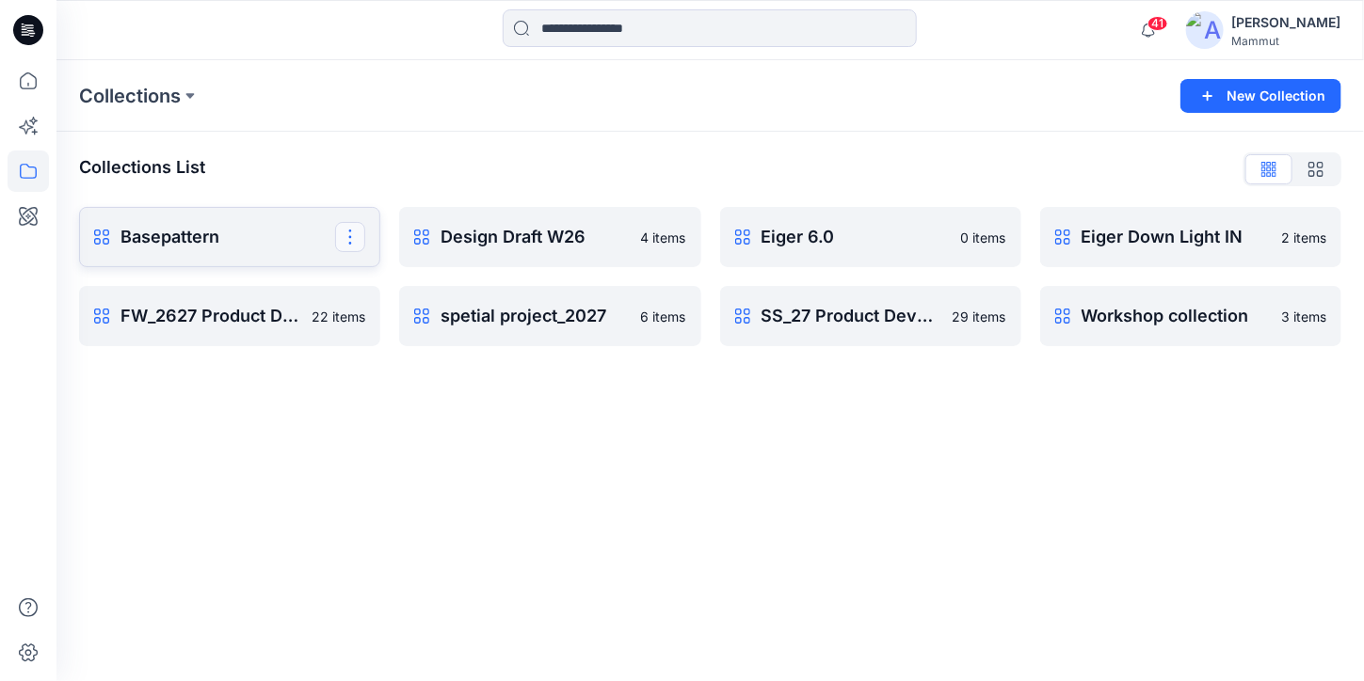
click at [363, 237] on button "button" at bounding box center [350, 237] width 30 height 30
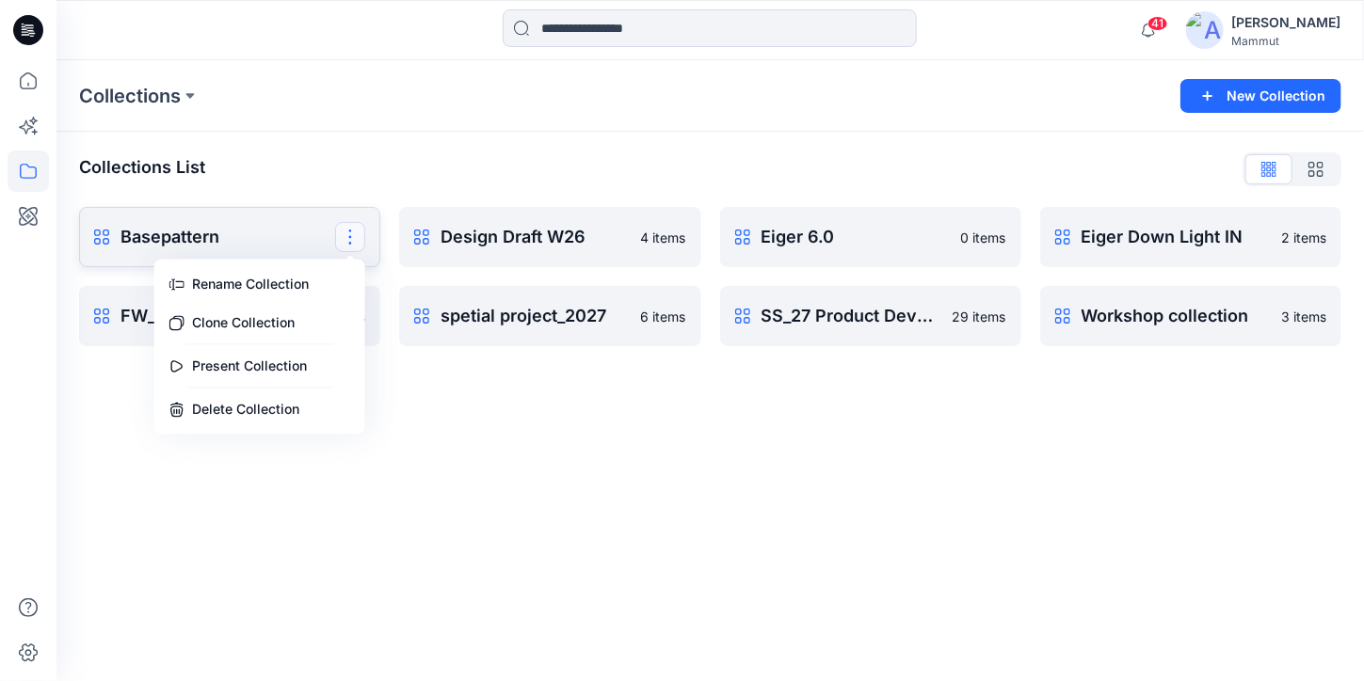
click at [277, 241] on p "Basepattern" at bounding box center [227, 237] width 215 height 26
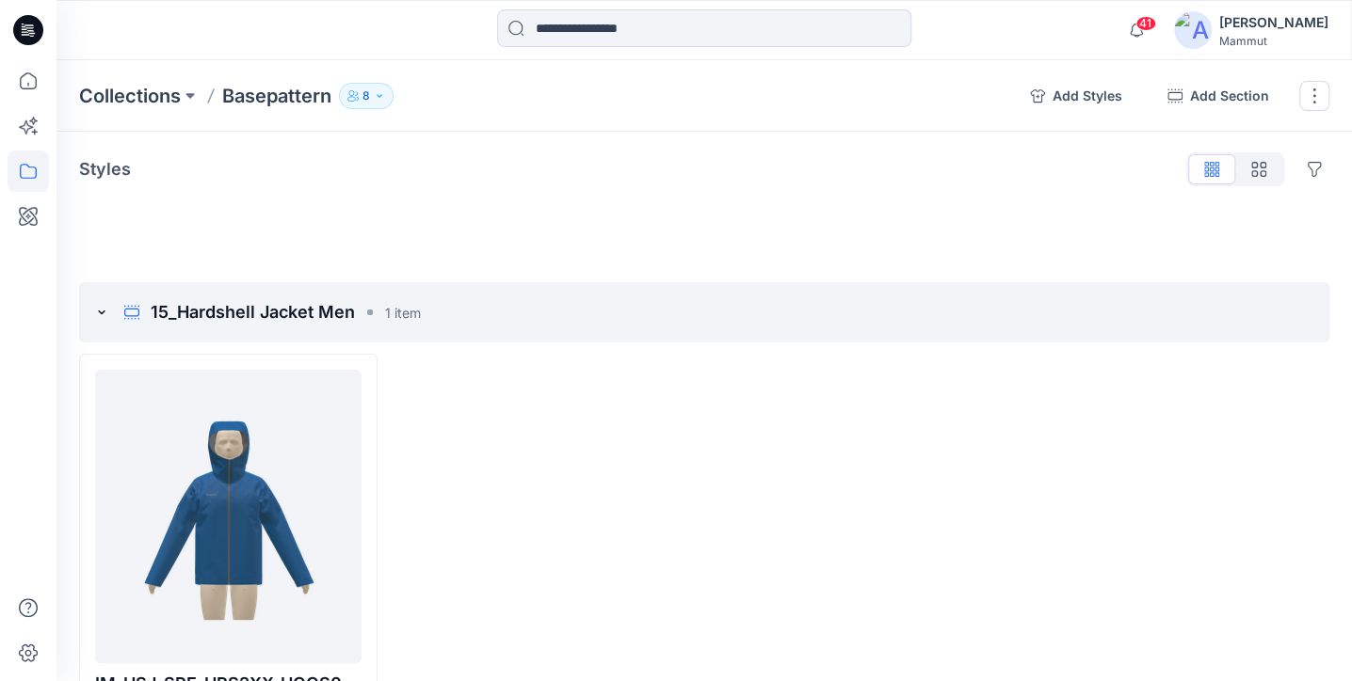
click at [386, 94] on button "8" at bounding box center [366, 96] width 55 height 26
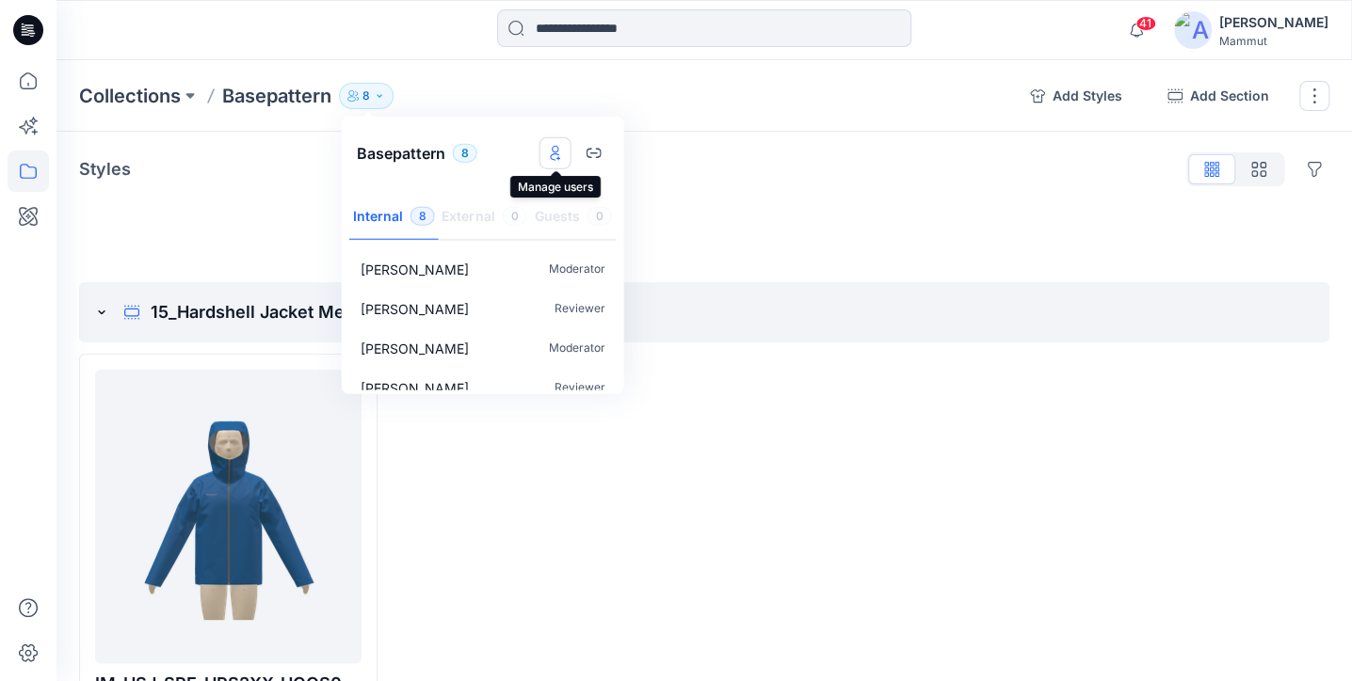
click at [559, 160] on button "Manage users" at bounding box center [555, 153] width 32 height 32
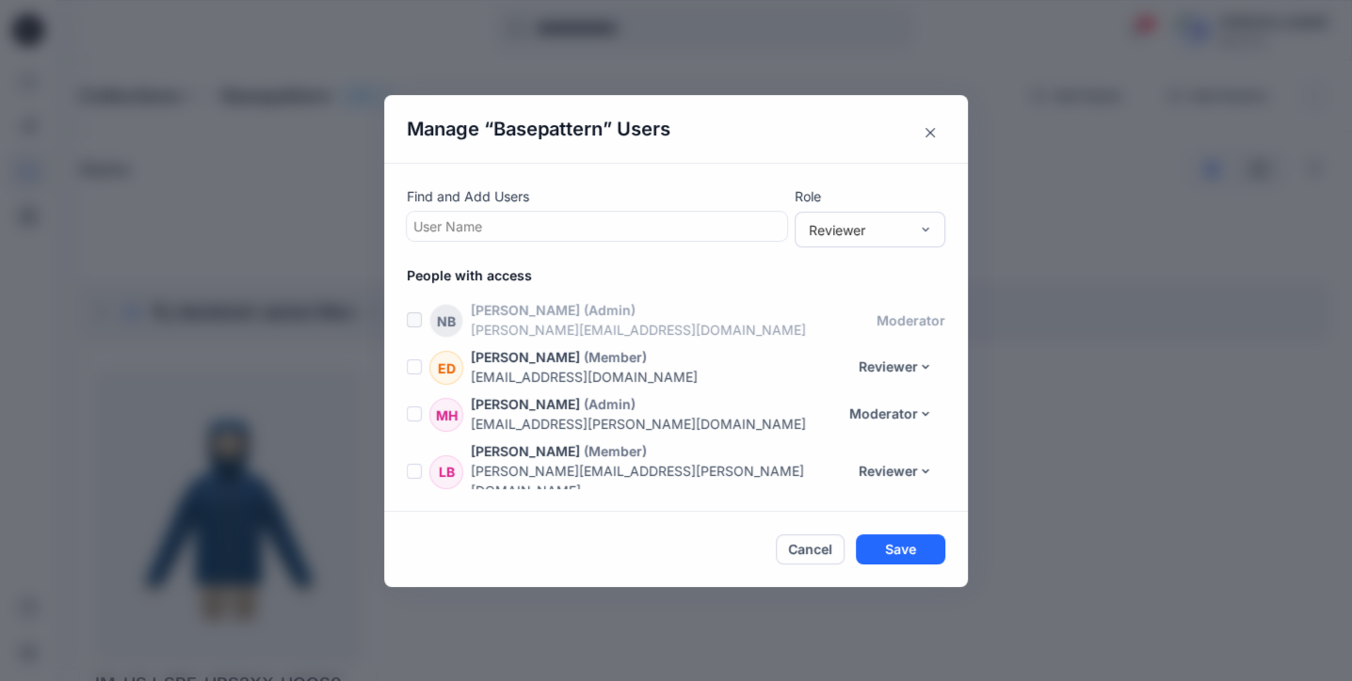
scroll to position [181, 0]
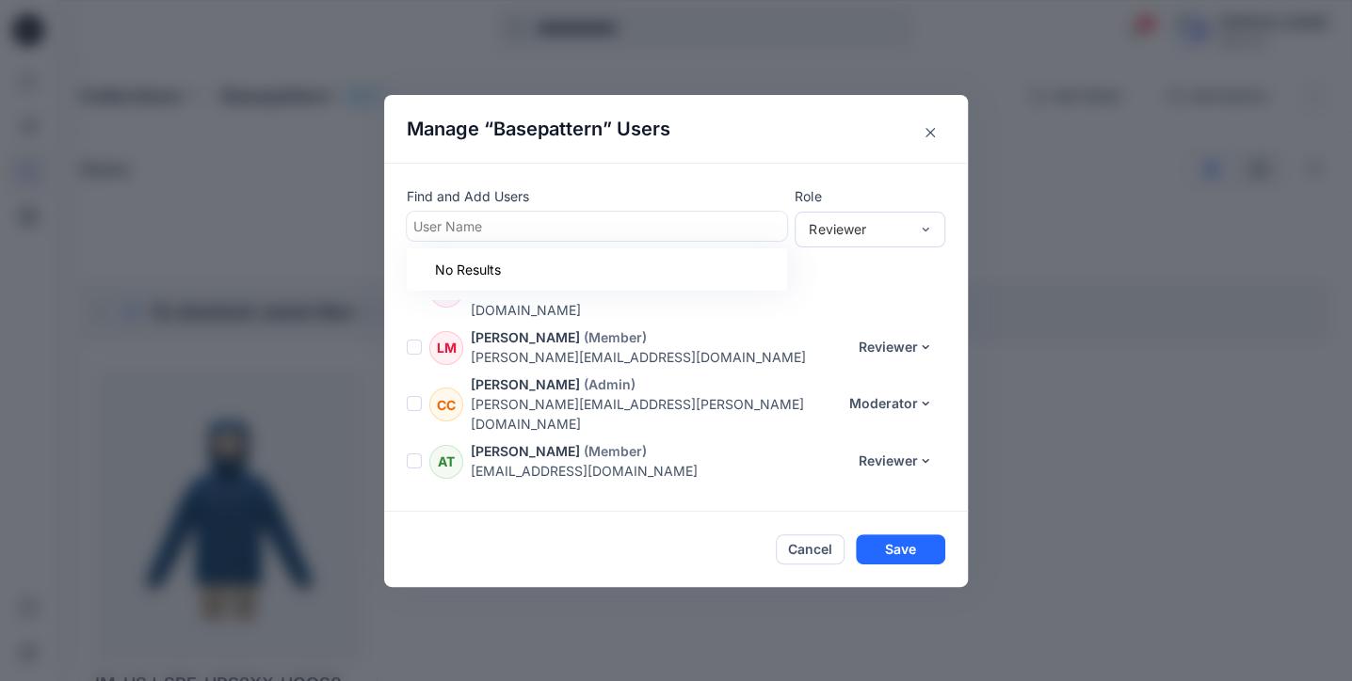
click at [536, 231] on div at bounding box center [596, 227] width 367 height 24
type input "***"
click at [526, 272] on p "[PERSON_NAME]" at bounding box center [504, 274] width 108 height 24
click at [912, 553] on button "Save" at bounding box center [900, 550] width 89 height 30
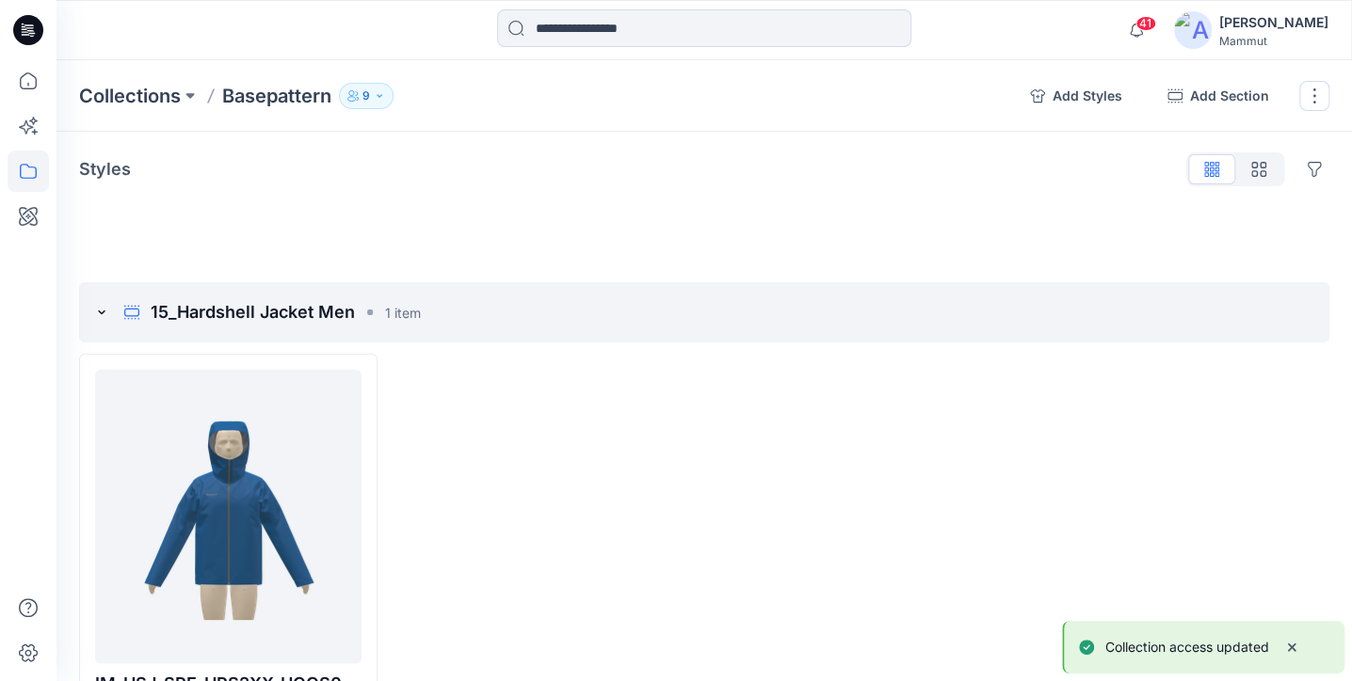
click at [366, 98] on p "9" at bounding box center [366, 96] width 8 height 21
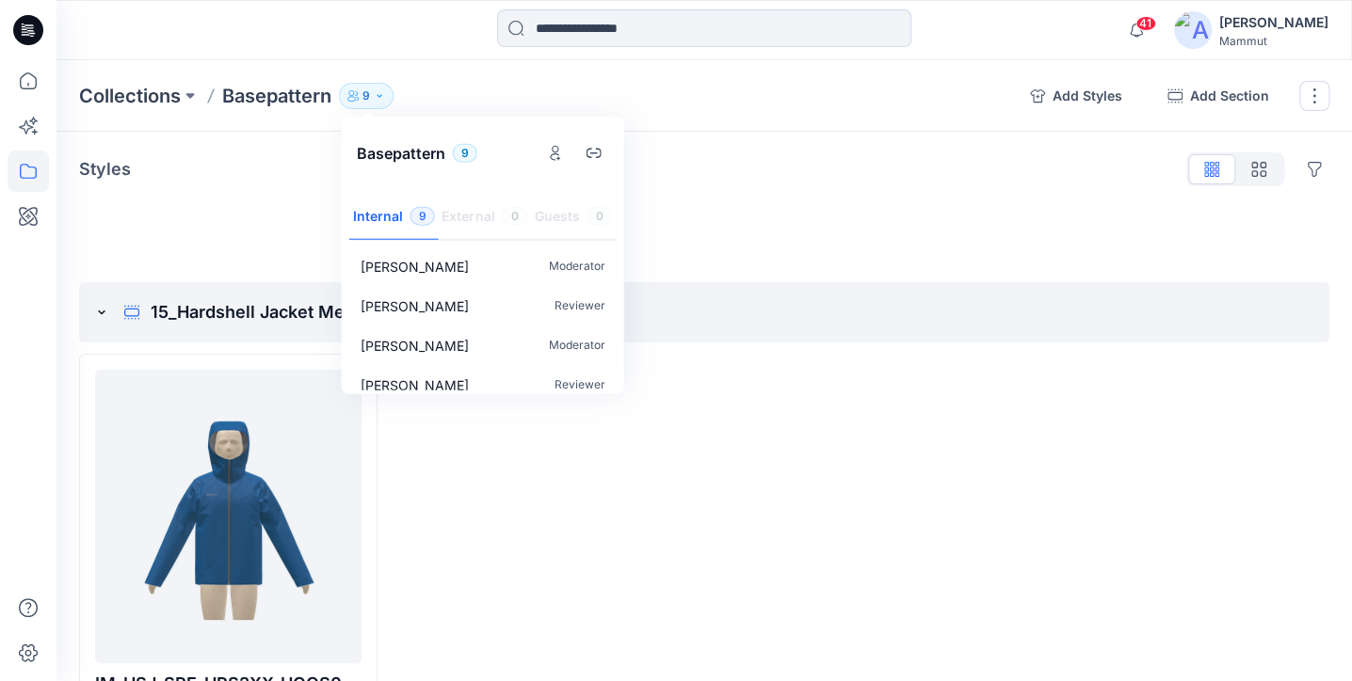
scroll to position [0, 0]
click at [554, 152] on icon "Manage users" at bounding box center [556, 153] width 8 height 15
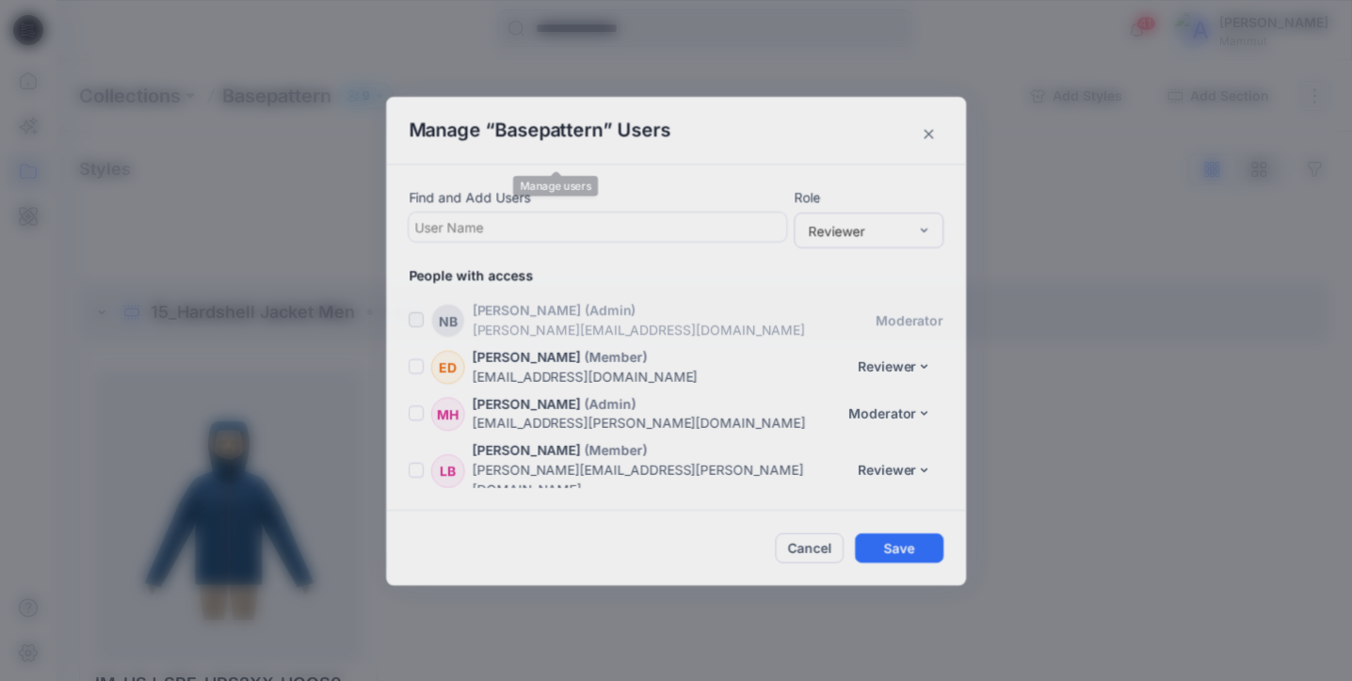
scroll to position [228, 0]
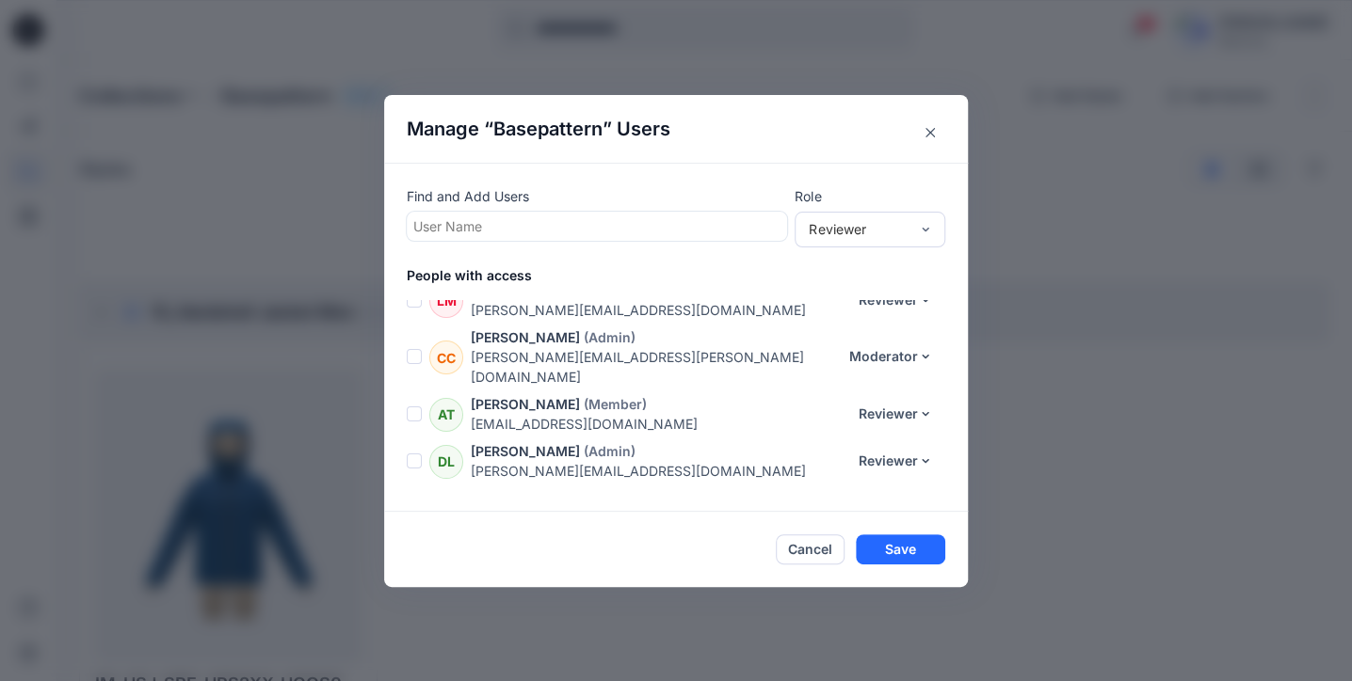
click at [474, 230] on div at bounding box center [596, 227] width 367 height 24
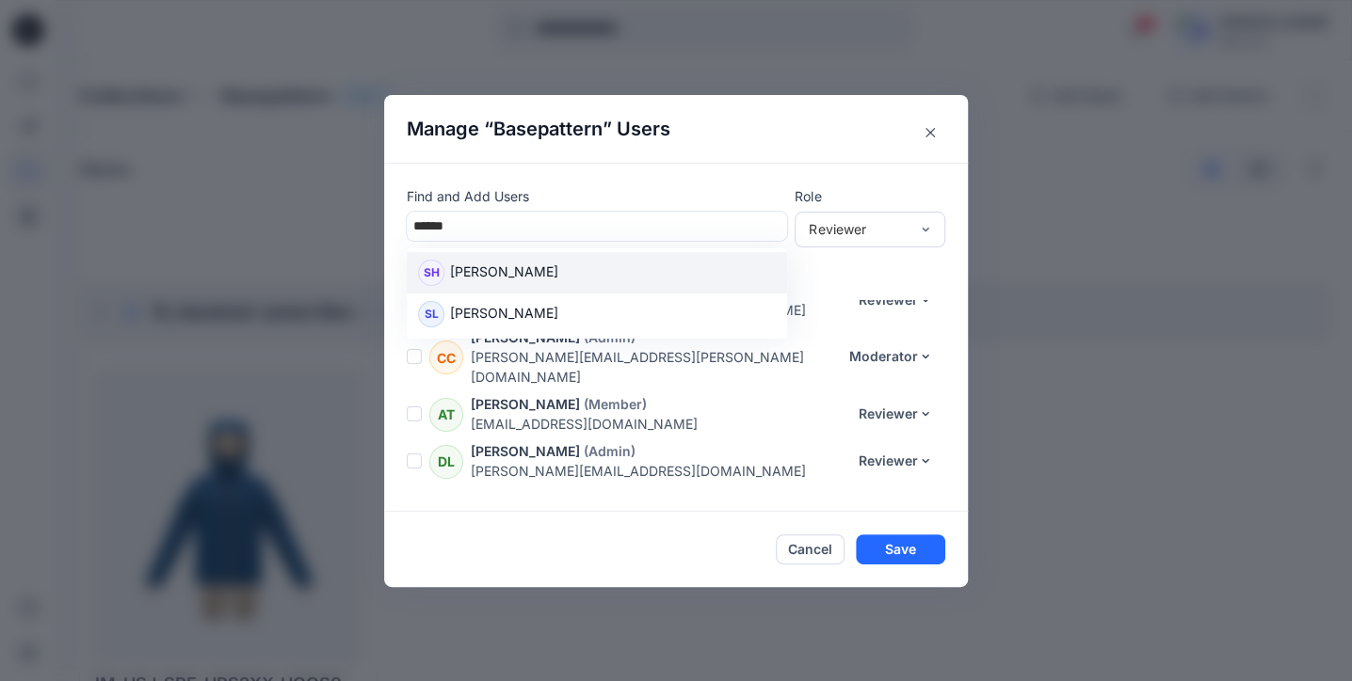
type input "*******"
click at [584, 290] on div "SH [PERSON_NAME]" at bounding box center [597, 272] width 380 height 41
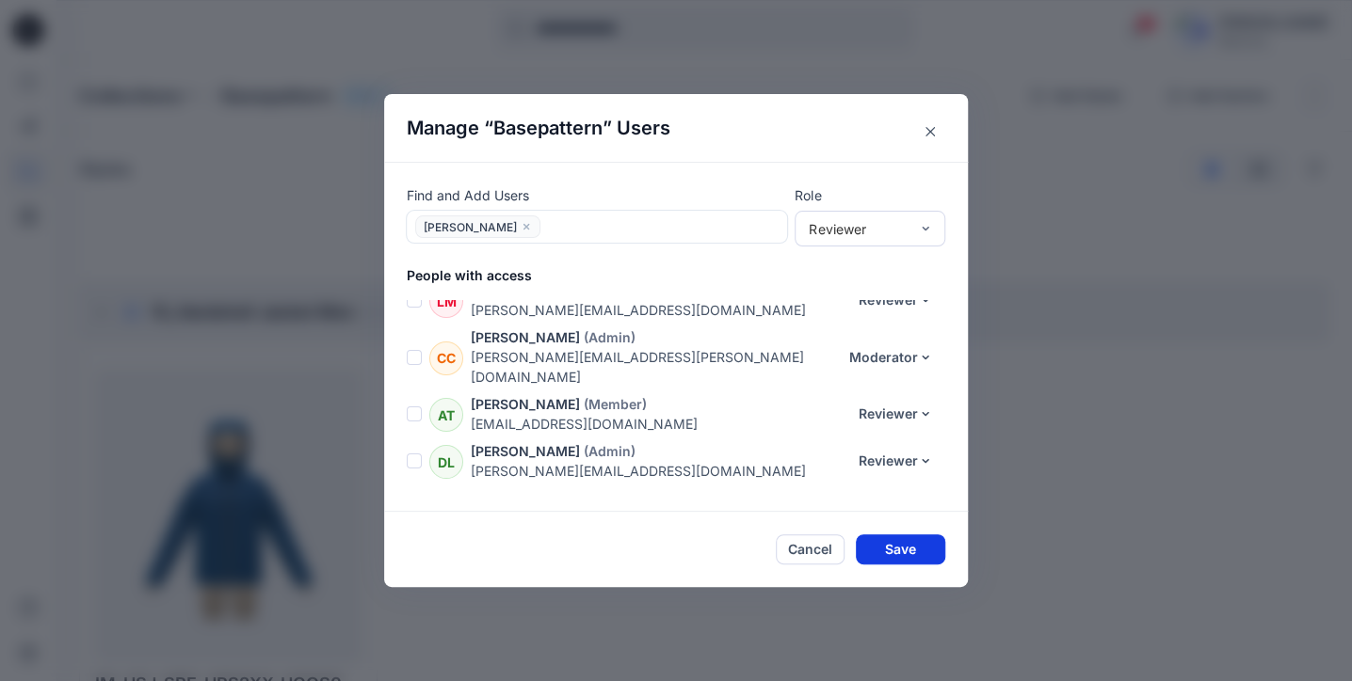
click at [908, 550] on button "Save" at bounding box center [900, 550] width 89 height 30
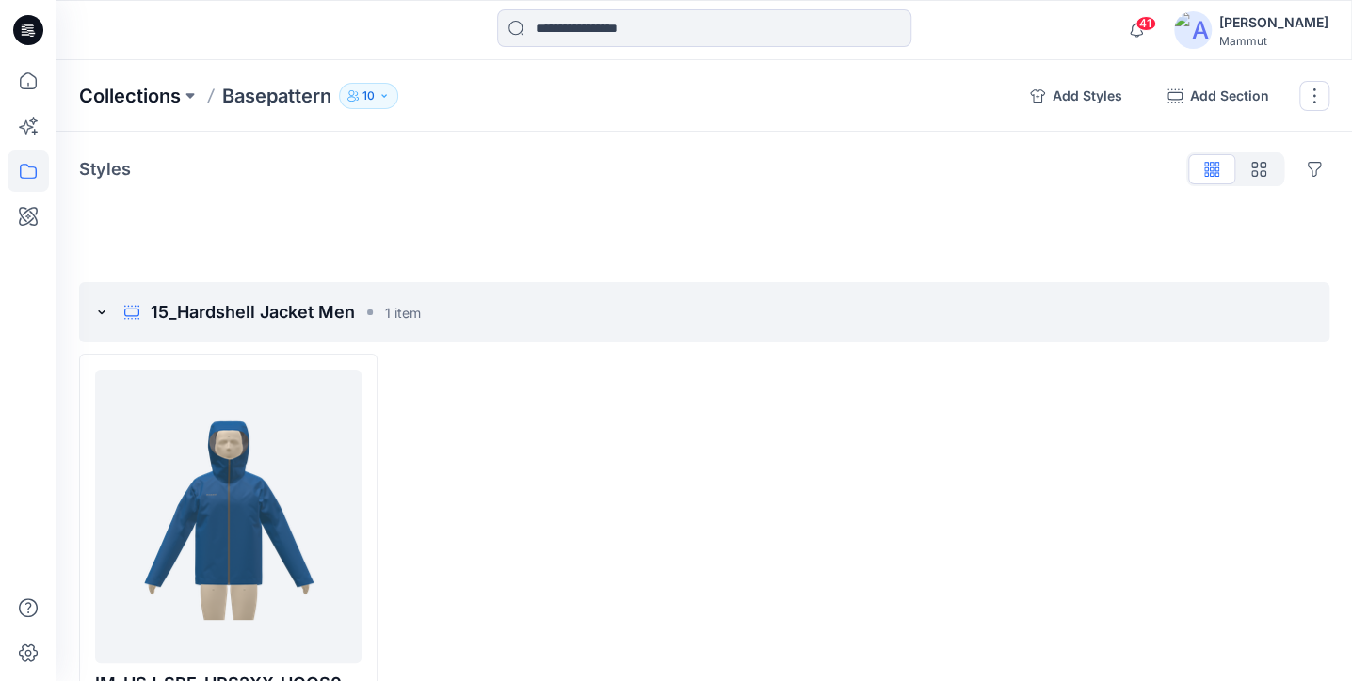
click at [109, 99] on p "Collections" at bounding box center [130, 96] width 102 height 26
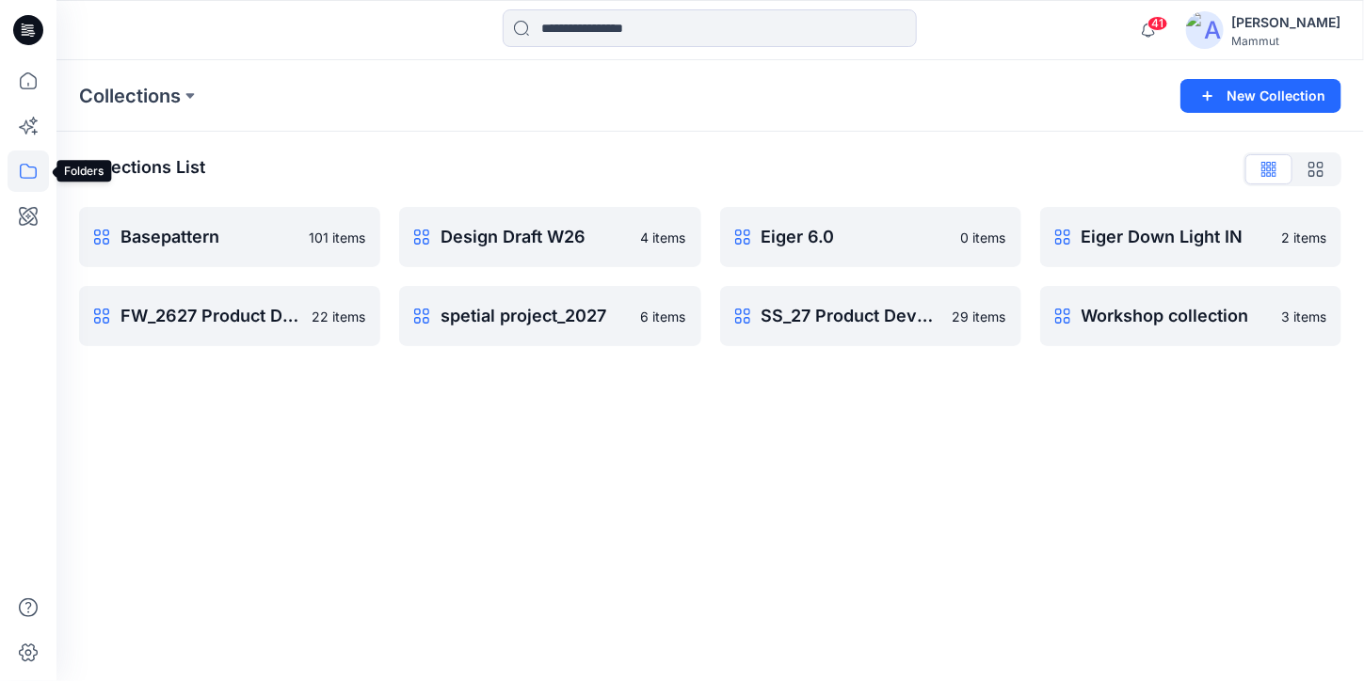
click at [30, 171] on icon at bounding box center [28, 171] width 41 height 41
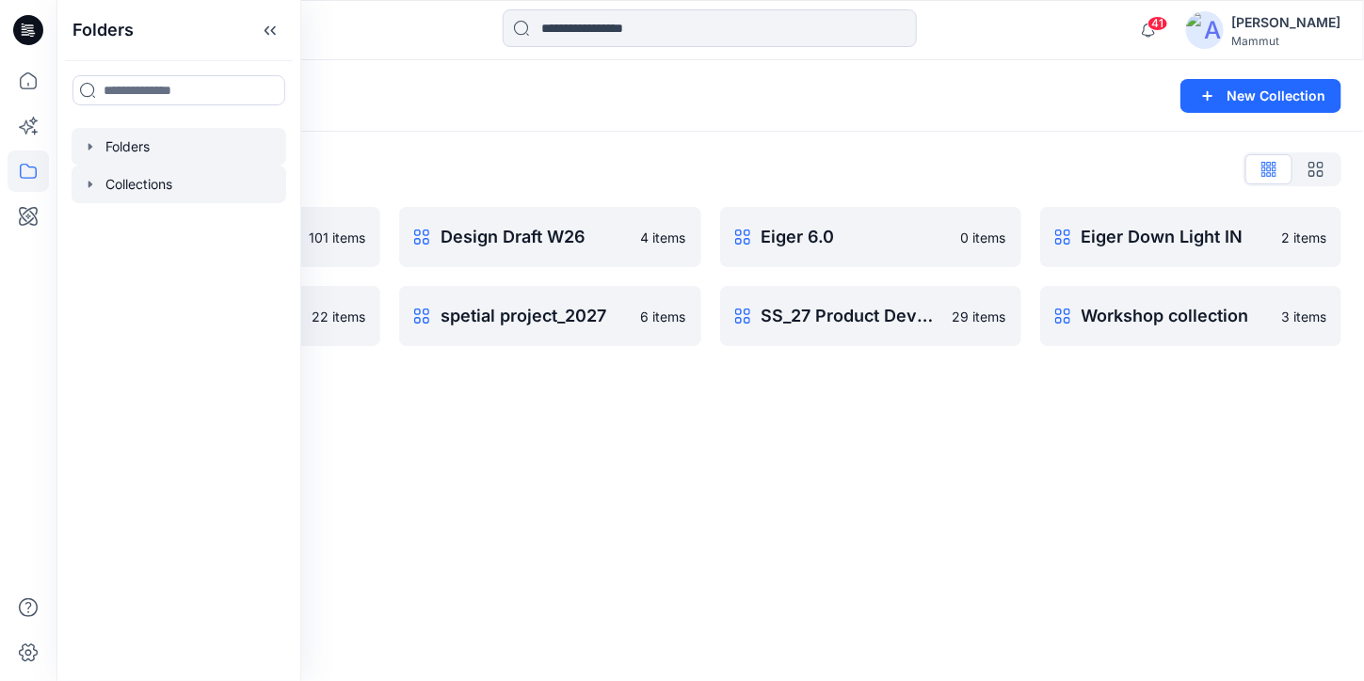
click at [146, 149] on div at bounding box center [179, 147] width 215 height 38
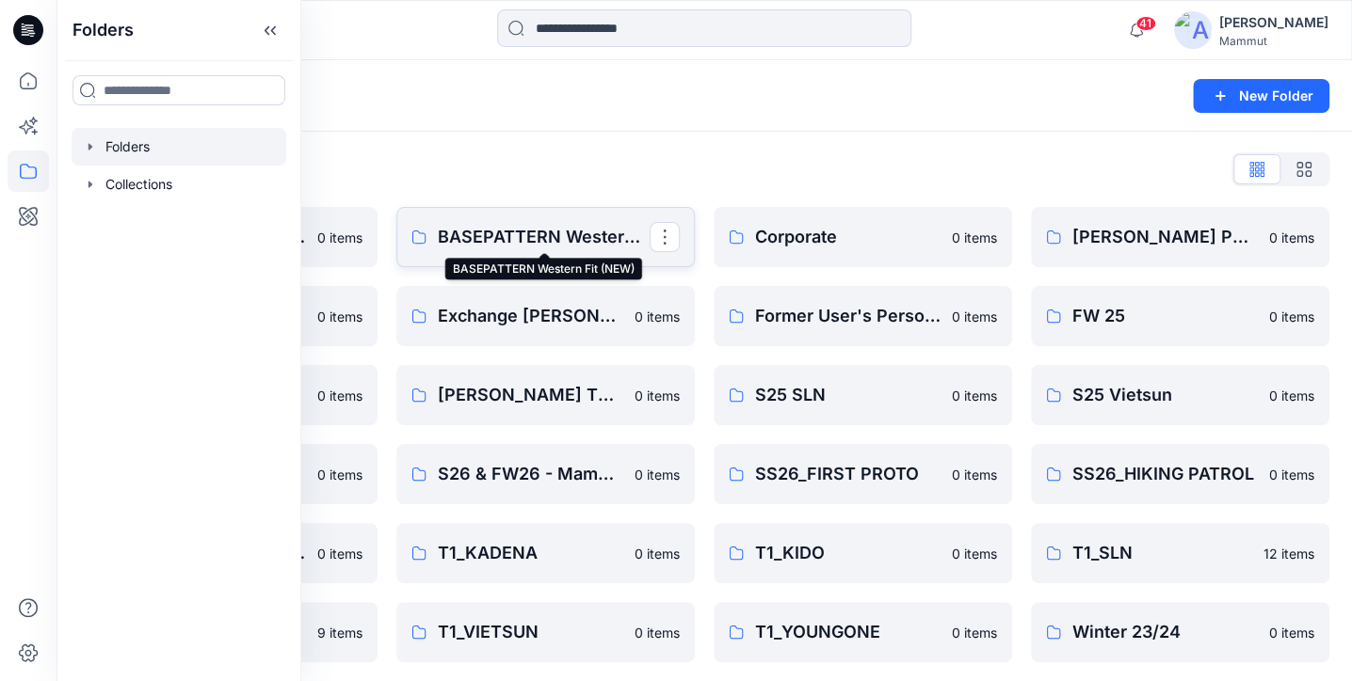
click at [574, 243] on p "BASEPATTERN Western Fit (NEW)" at bounding box center [544, 237] width 212 height 26
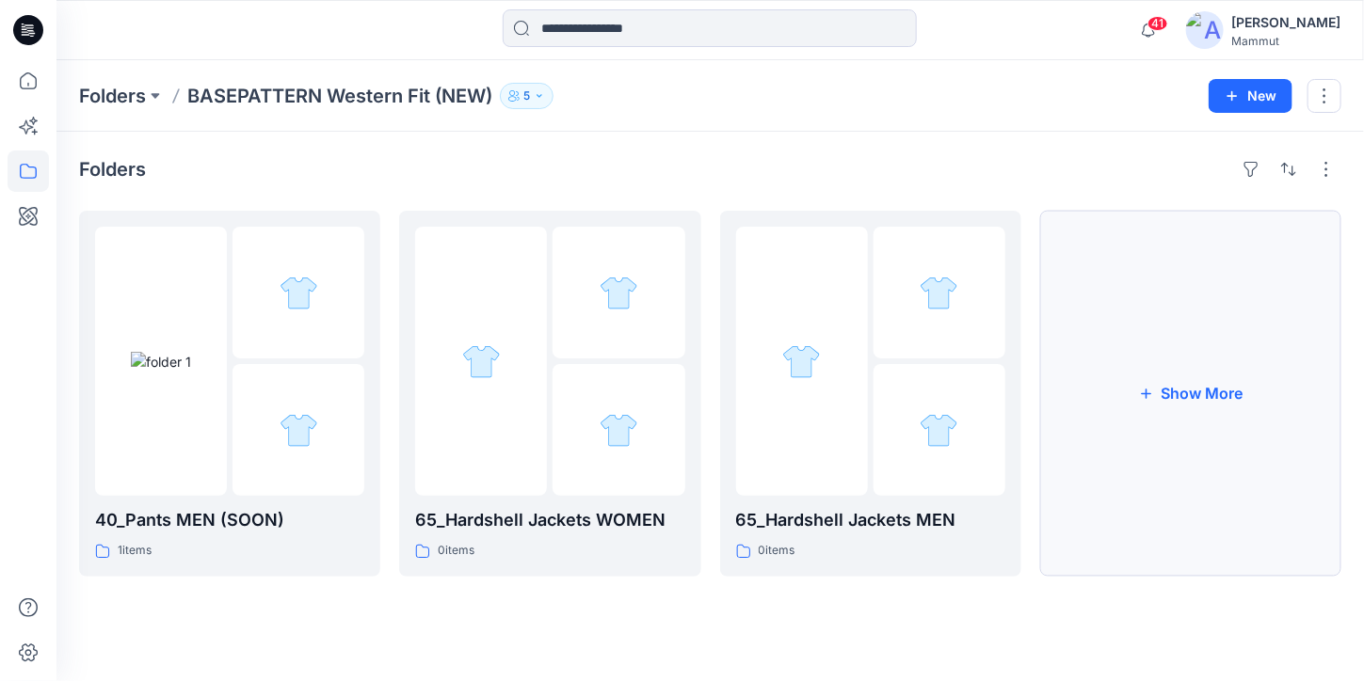
click at [1186, 439] on button "Show More" at bounding box center [1190, 394] width 301 height 366
